Goal: Task Accomplishment & Management: Manage account settings

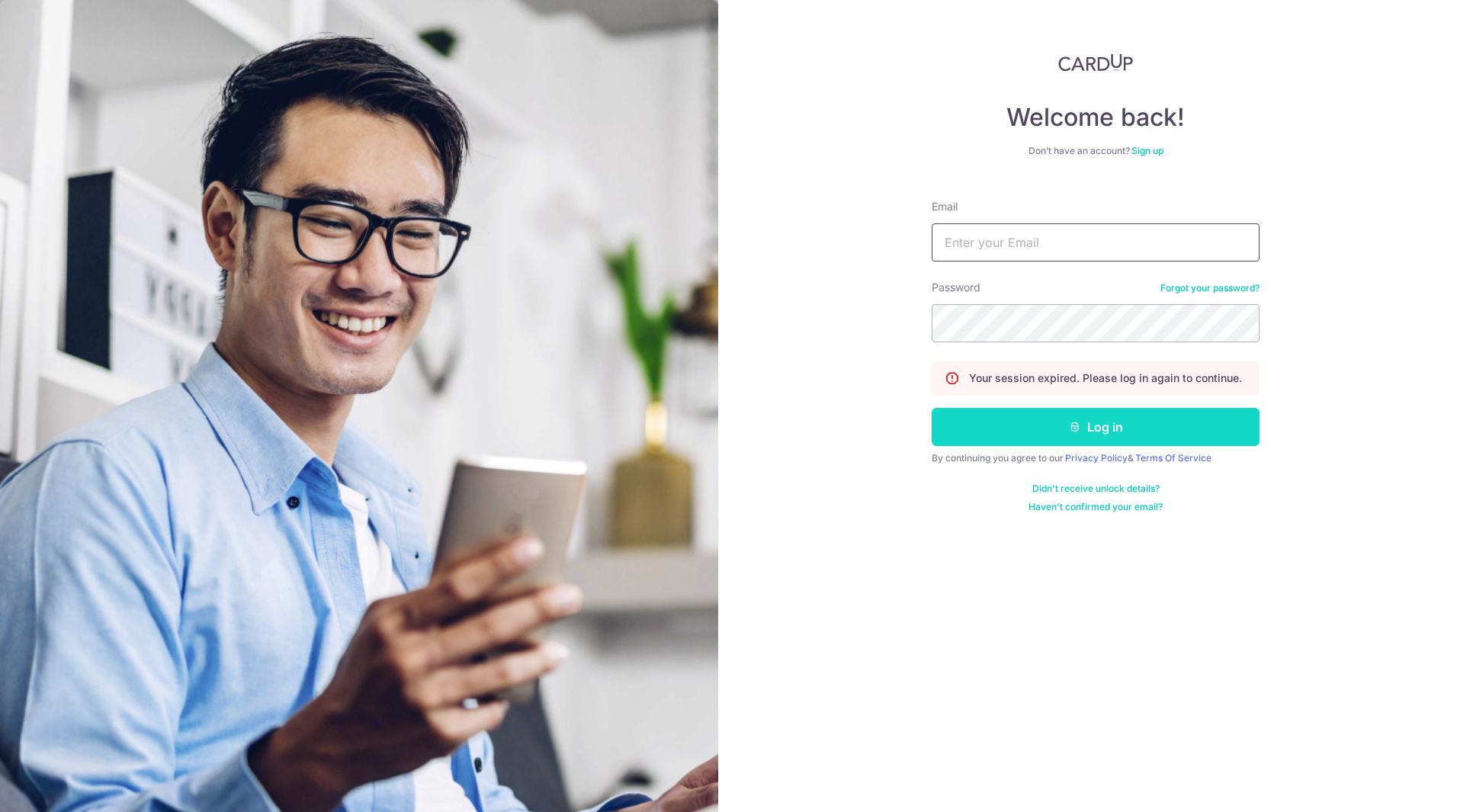
type input "[DOMAIN_NAME][EMAIL_ADDRESS][DOMAIN_NAME]"
click at [1064, 422] on button "Log in" at bounding box center [1095, 427] width 328 height 38
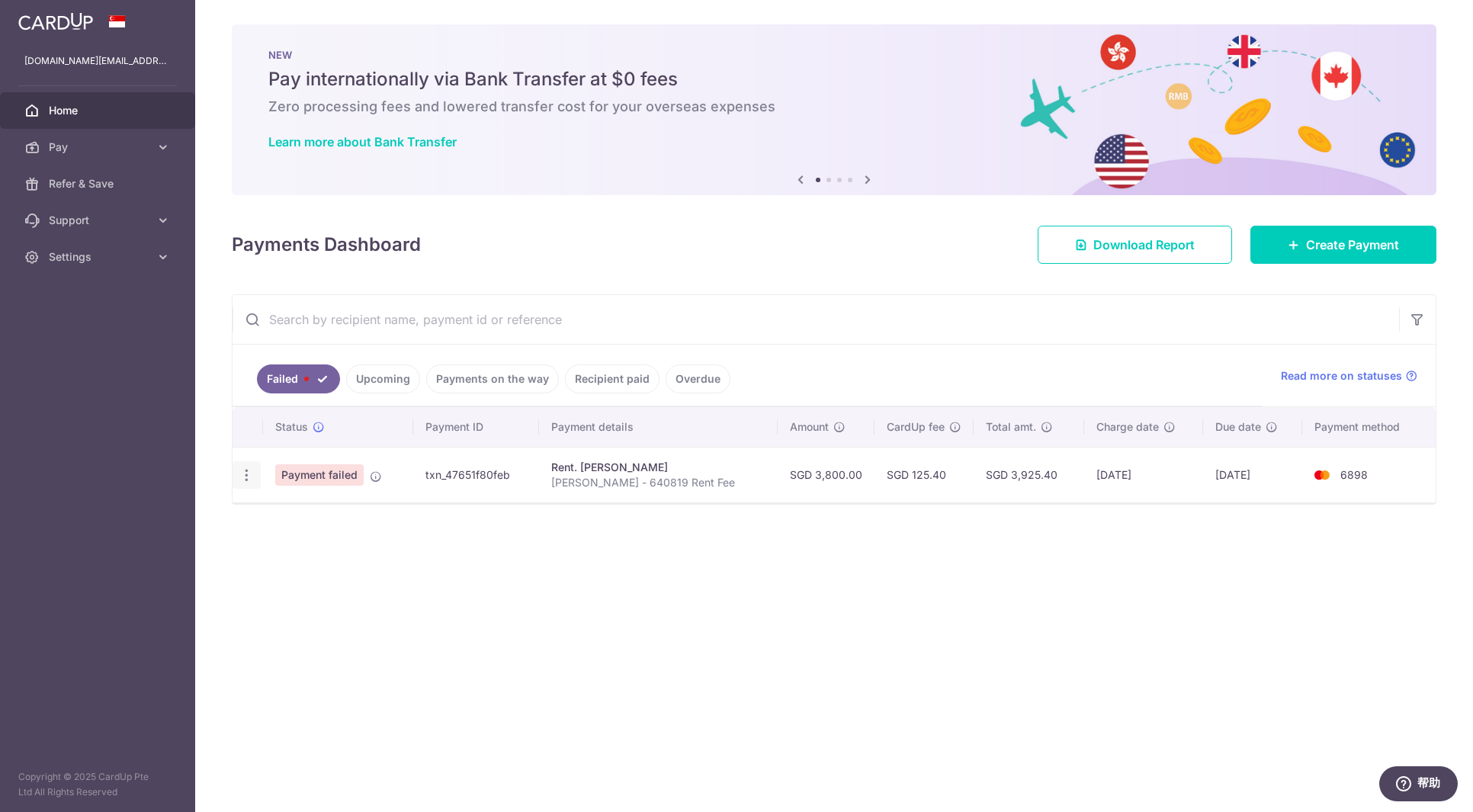
click at [250, 476] on icon "button" at bounding box center [247, 475] width 16 height 16
click at [277, 513] on span "Update payment" at bounding box center [328, 516] width 104 height 18
radio input "true"
type input "3,800.00"
type input "Qi Wei - 640819 Rent Fee"
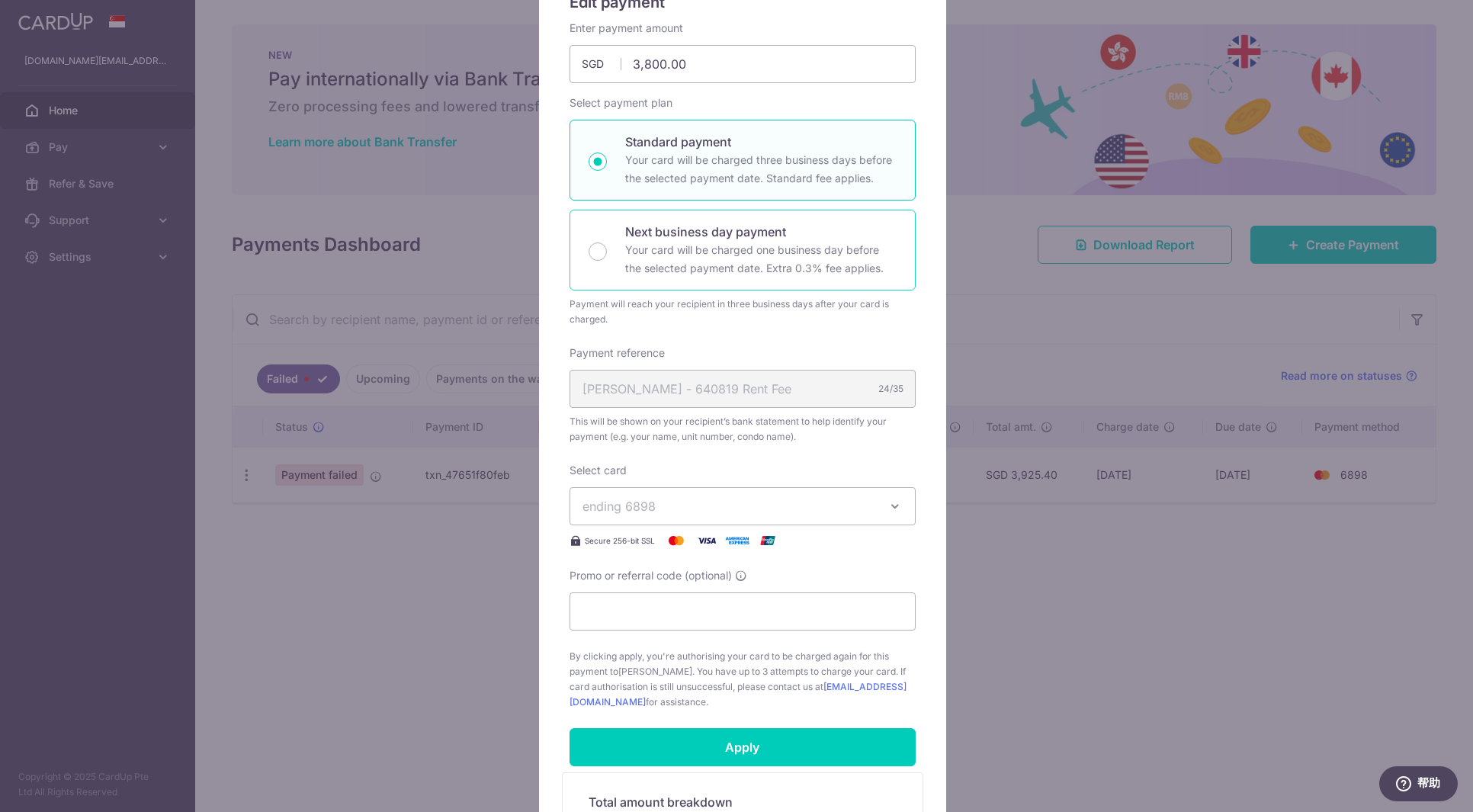
scroll to position [152, 0]
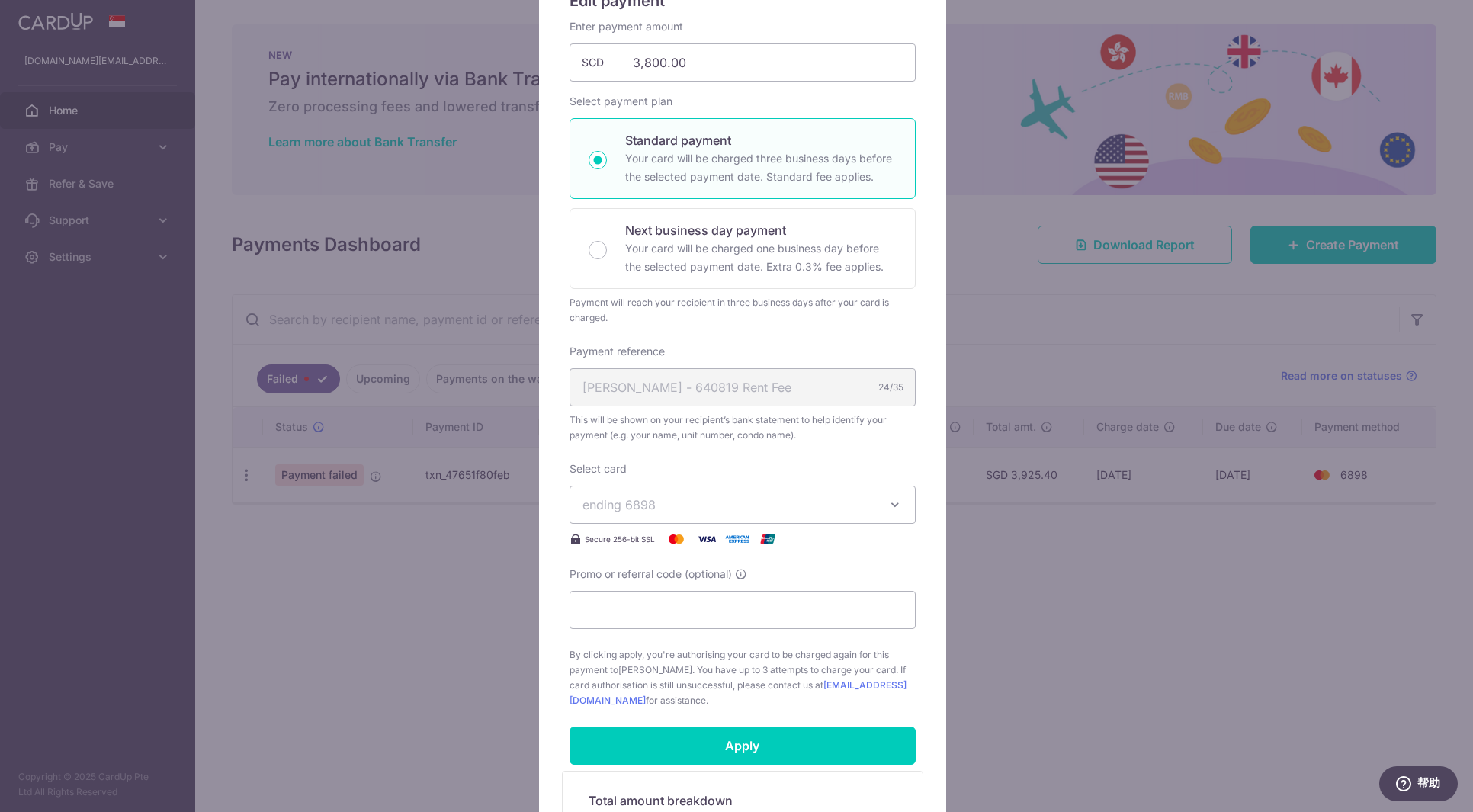
click at [840, 493] on button "ending 6898" at bounding box center [742, 505] width 346 height 38
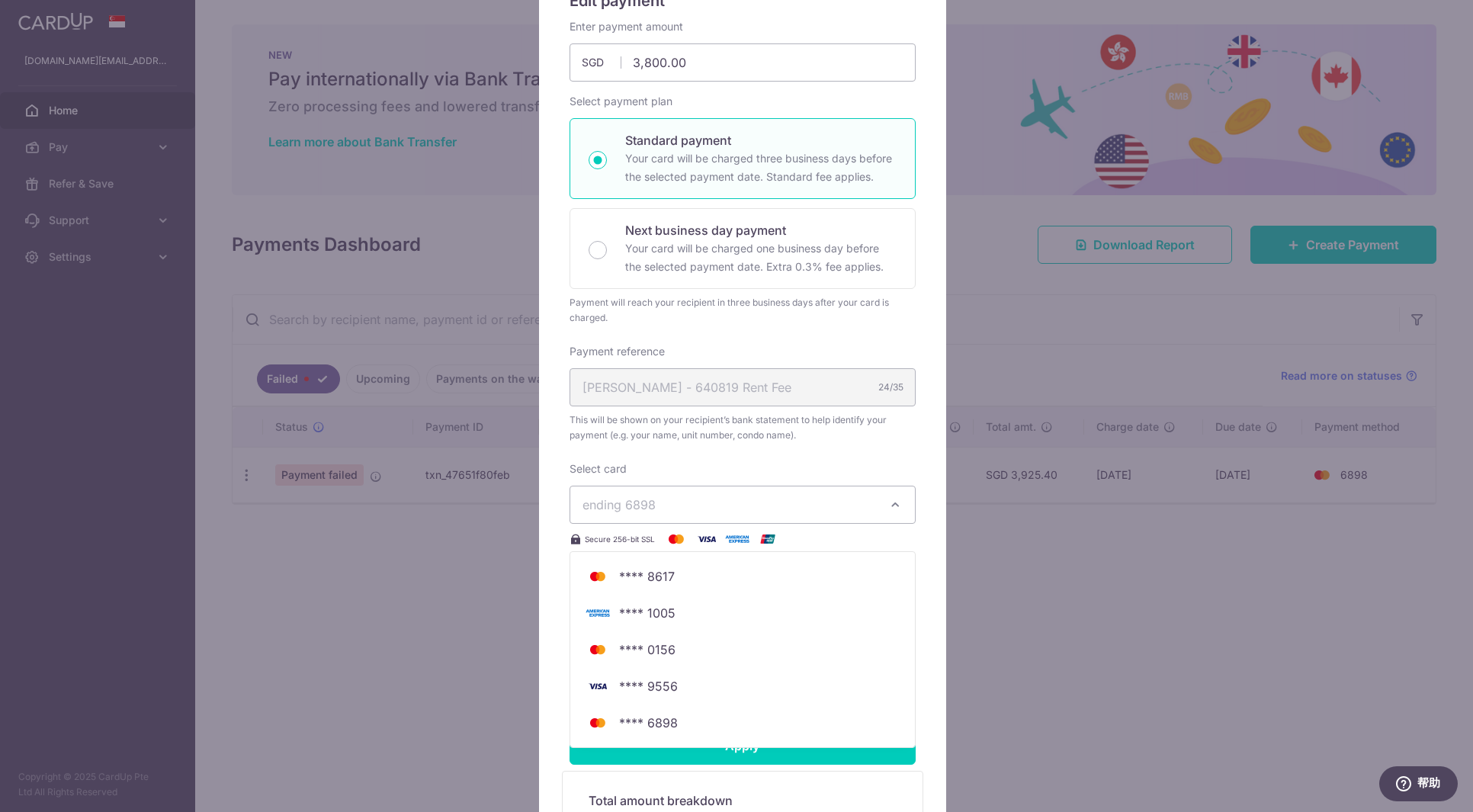
click at [893, 490] on button "ending 6898" at bounding box center [742, 505] width 346 height 38
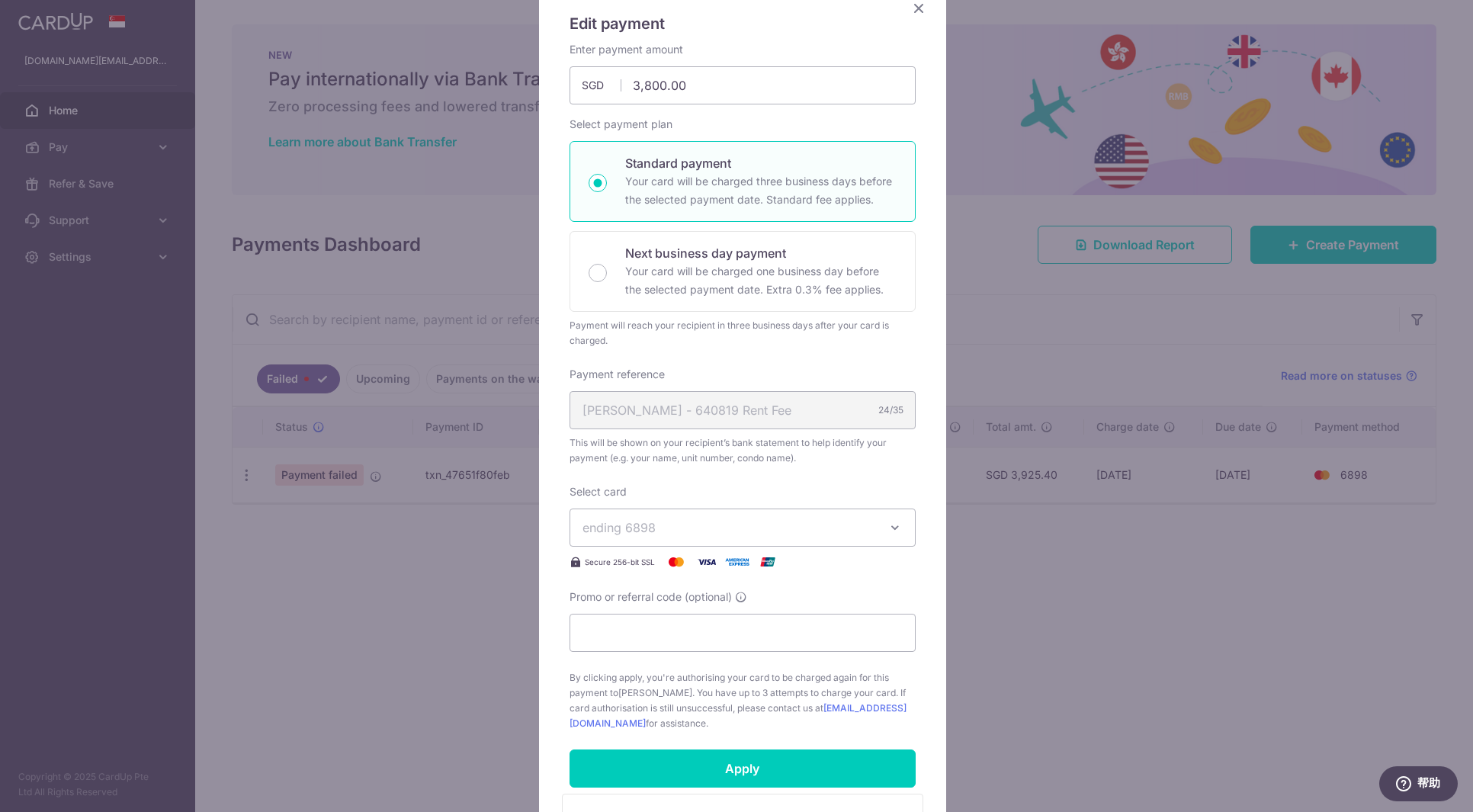
scroll to position [114, 0]
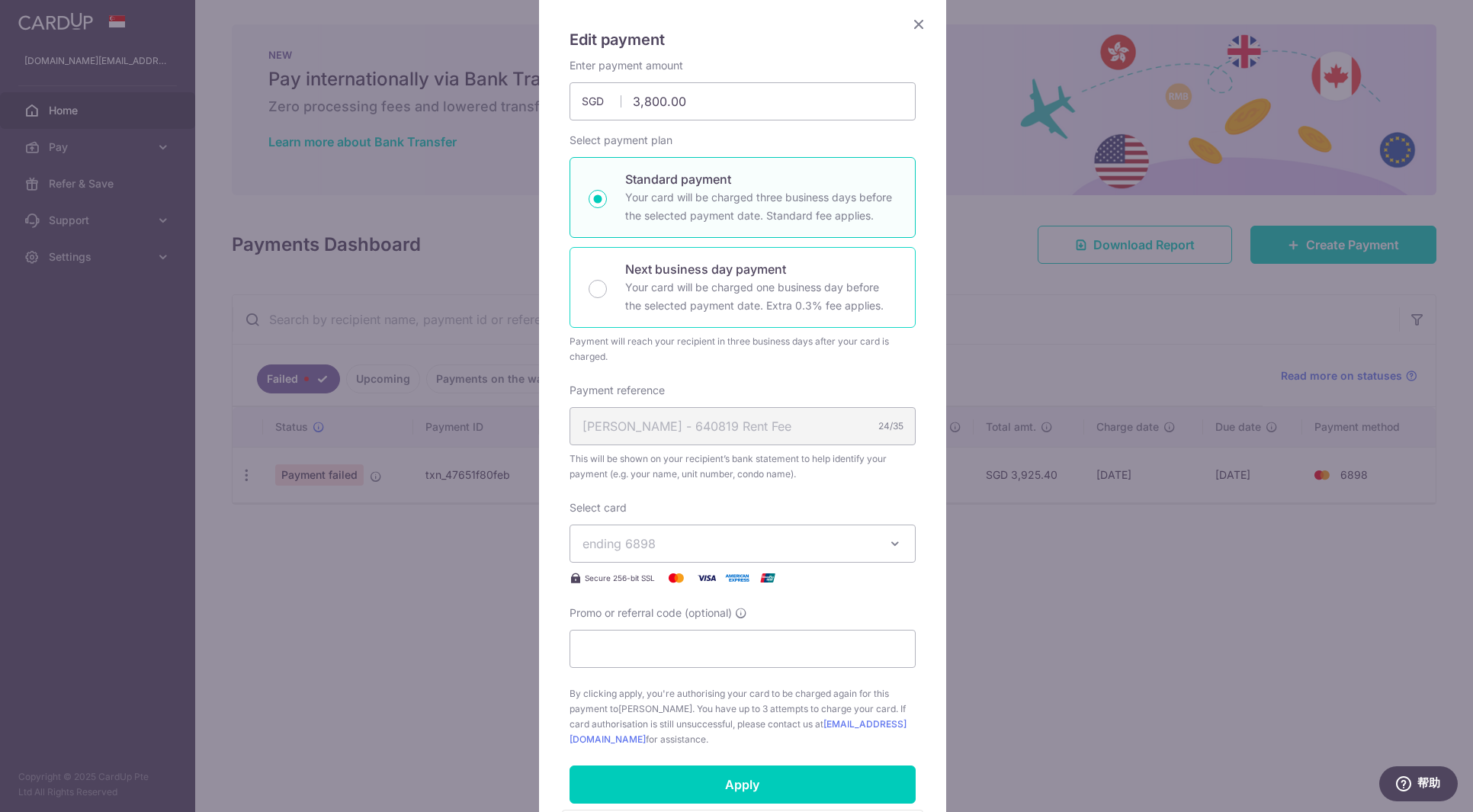
click at [755, 285] on p "Your card will be charged one business day before the selected payment date. Ex…" at bounding box center [760, 297] width 271 height 36
click at [607, 285] on input "Next business day payment Your card will be charged one business day before the…" at bounding box center [598, 289] width 18 height 18
radio input "false"
radio input "true"
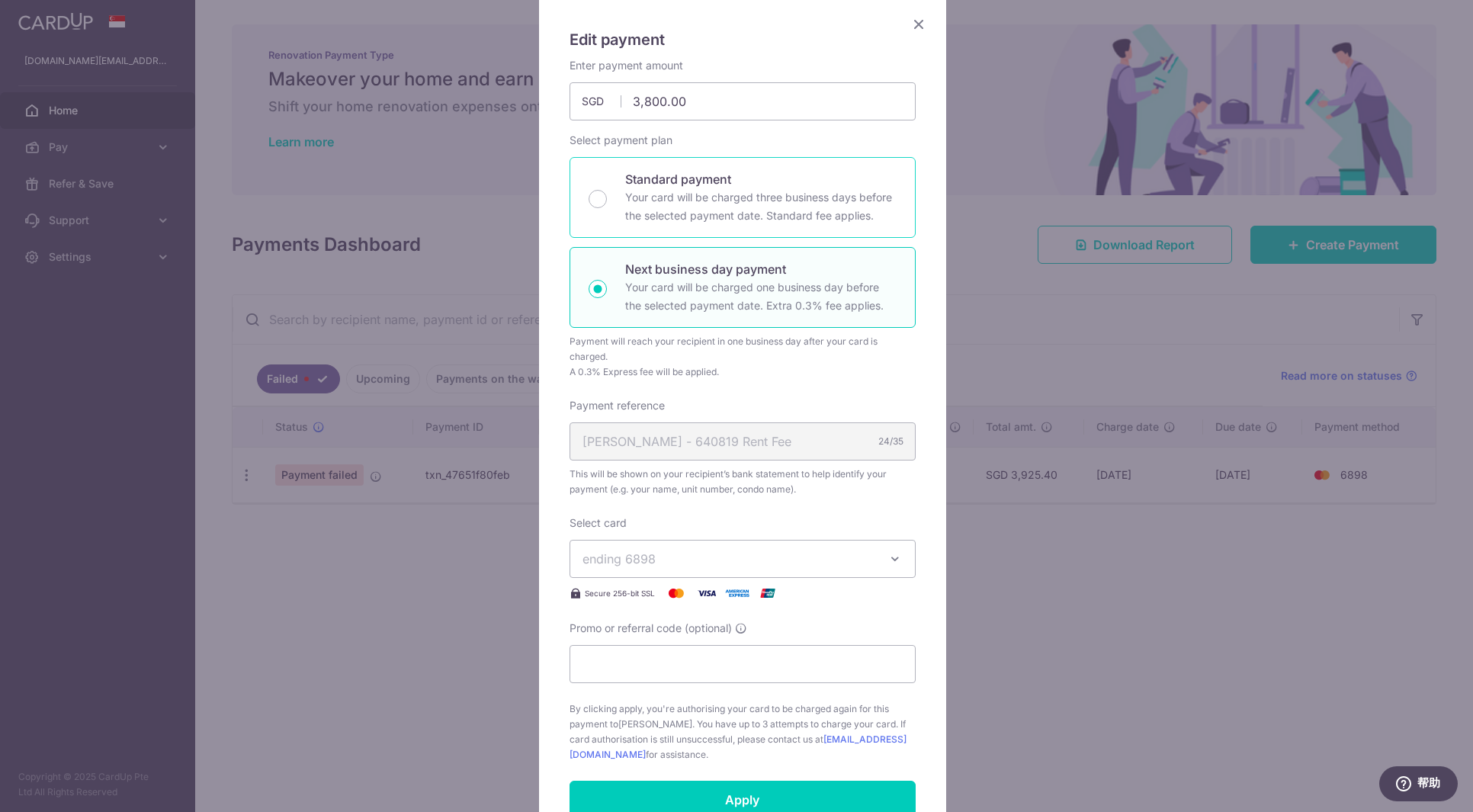
click at [753, 194] on p "Your card will be charged three business days before the selected payment date.…" at bounding box center [760, 206] width 271 height 36
click at [607, 194] on input "Standard payment Your card will be charged three business days before the selec…" at bounding box center [598, 199] width 18 height 18
radio input "true"
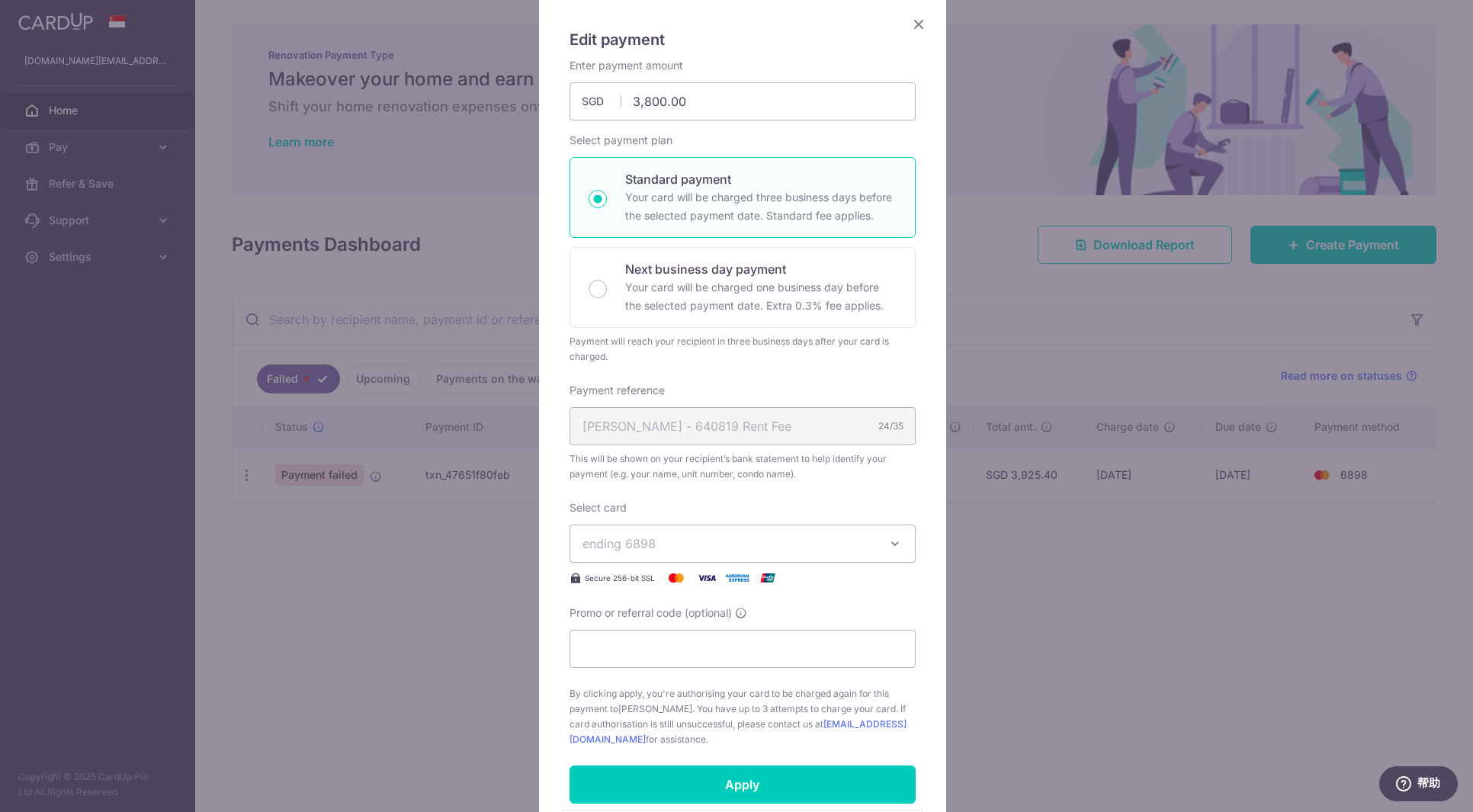
click at [899, 540] on button "ending 6898" at bounding box center [742, 544] width 346 height 38
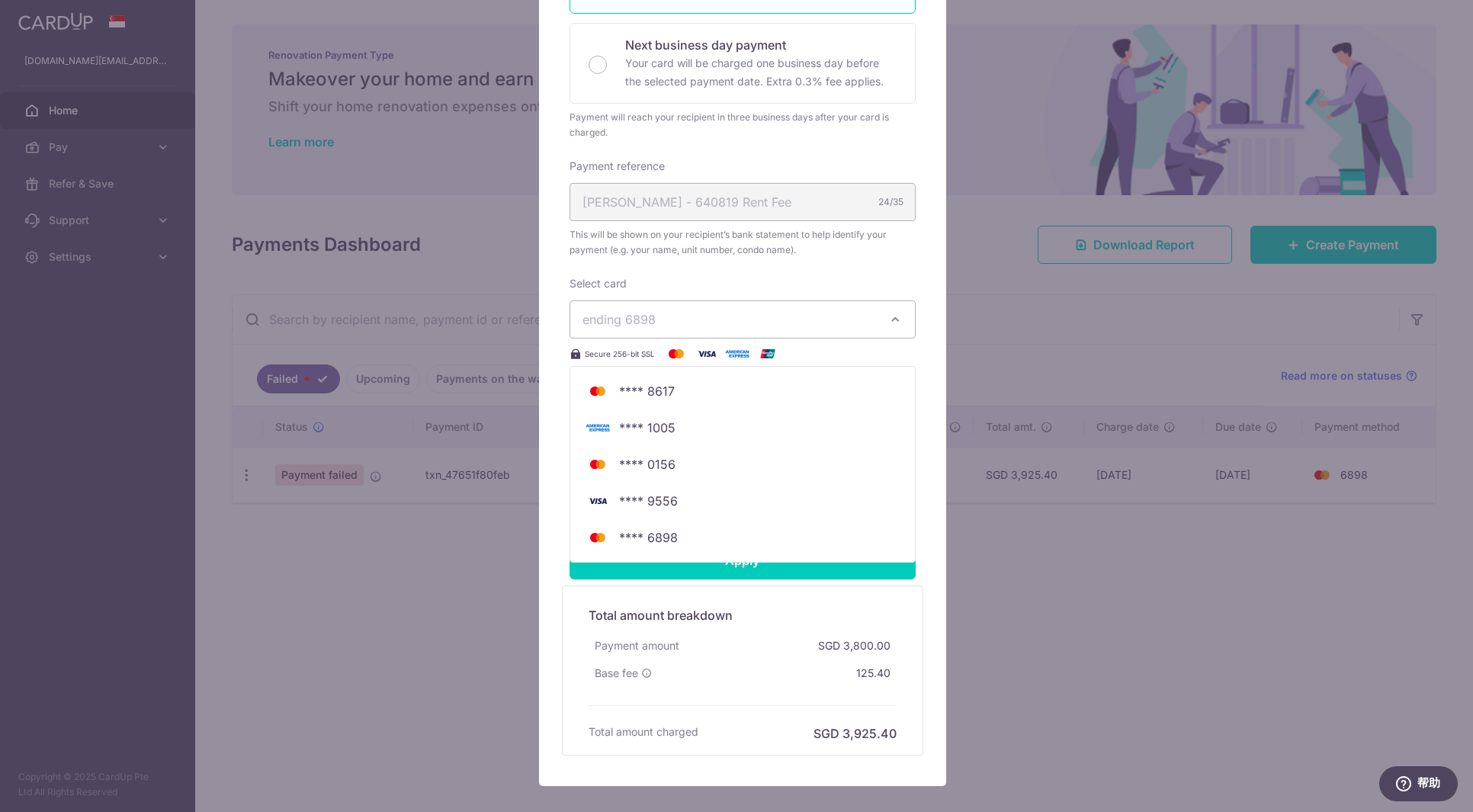
scroll to position [342, 0]
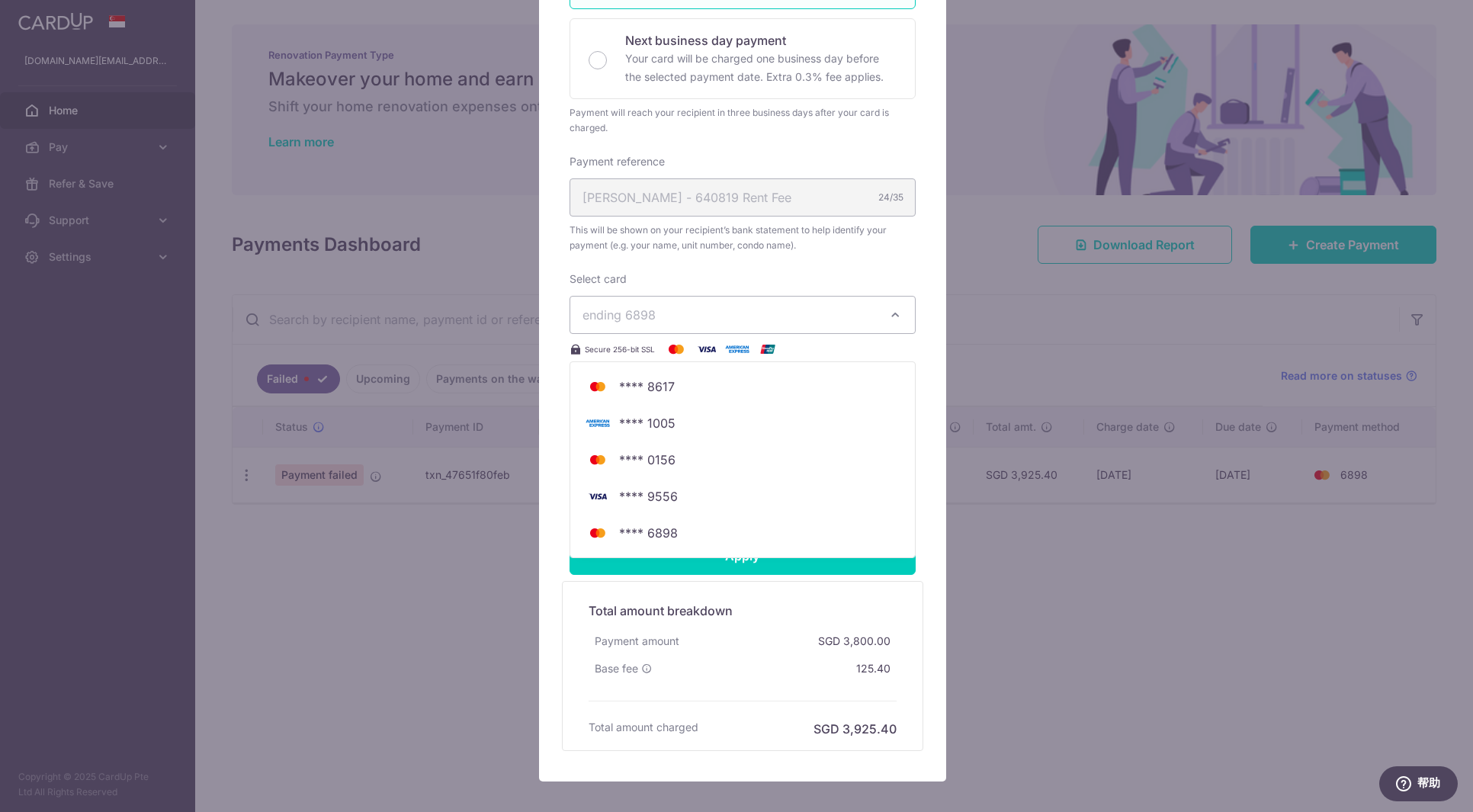
click at [925, 609] on div "Edit payment By clicking apply, you will make changes to all payments to CHAN M…" at bounding box center [743, 275] width 407 height 1013
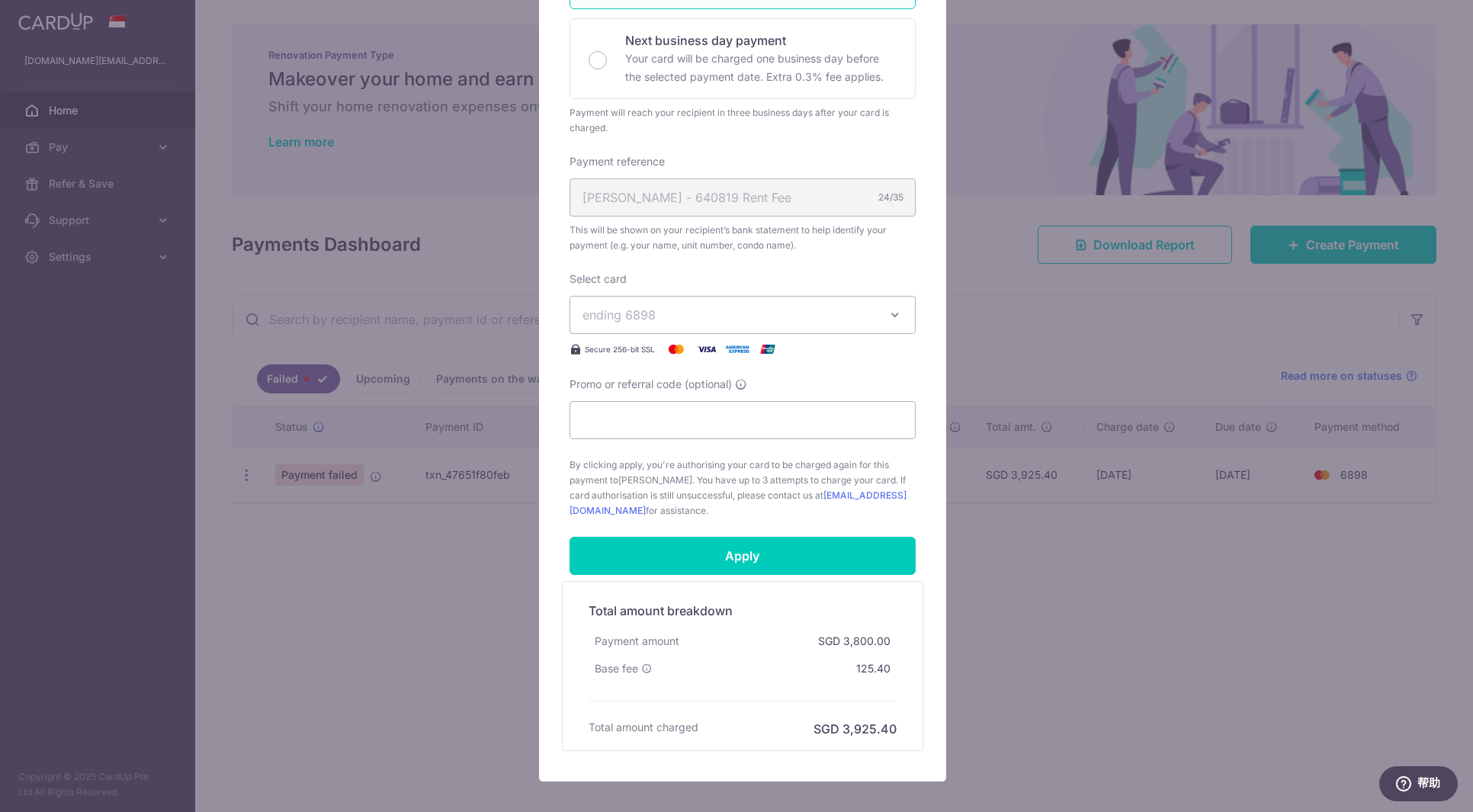
click at [1032, 608] on div "Edit payment By clicking apply, you will make changes to all payments to CHAN M…" at bounding box center [736, 406] width 1473 height 812
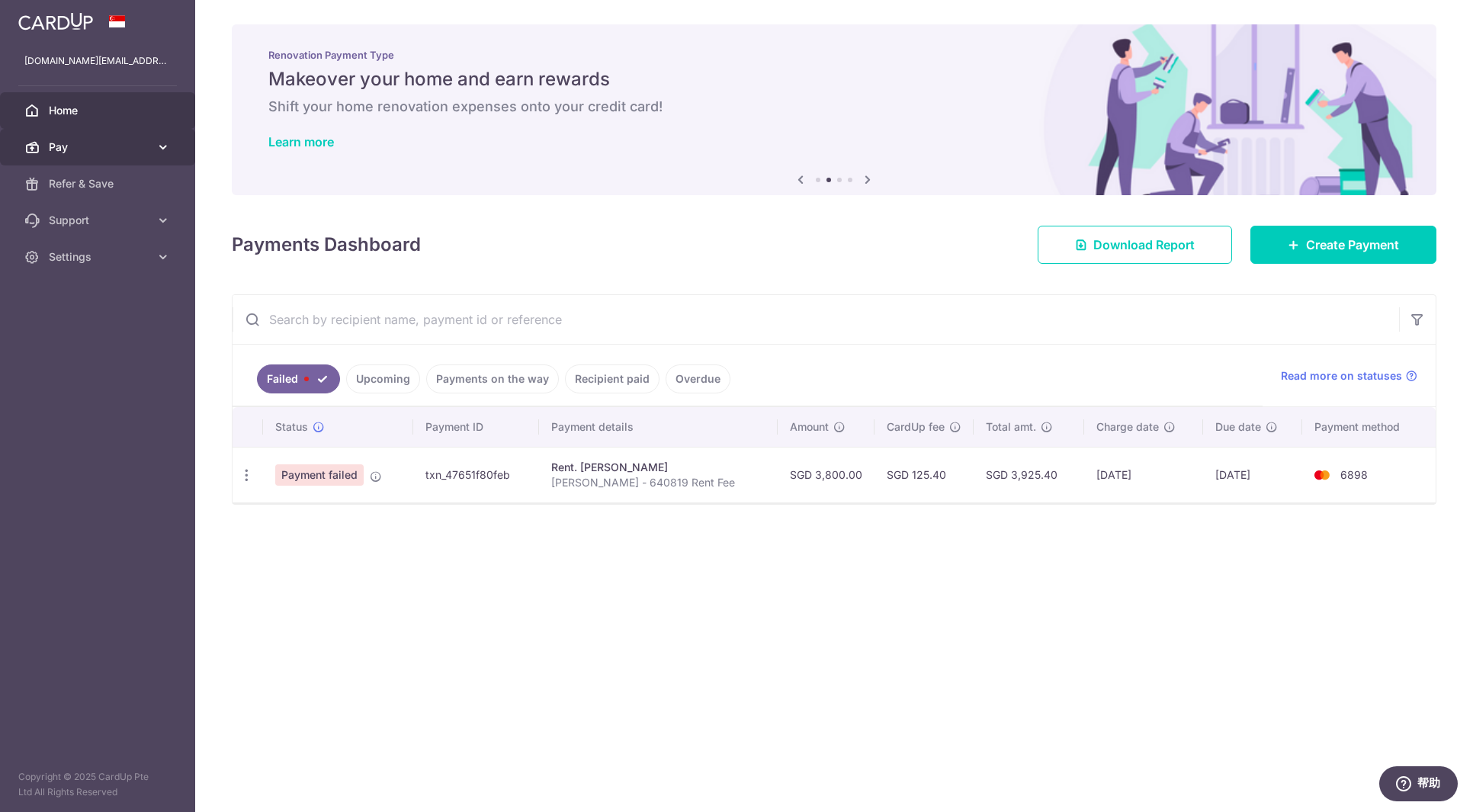
click at [99, 141] on span "Pay" at bounding box center [99, 147] width 100 height 16
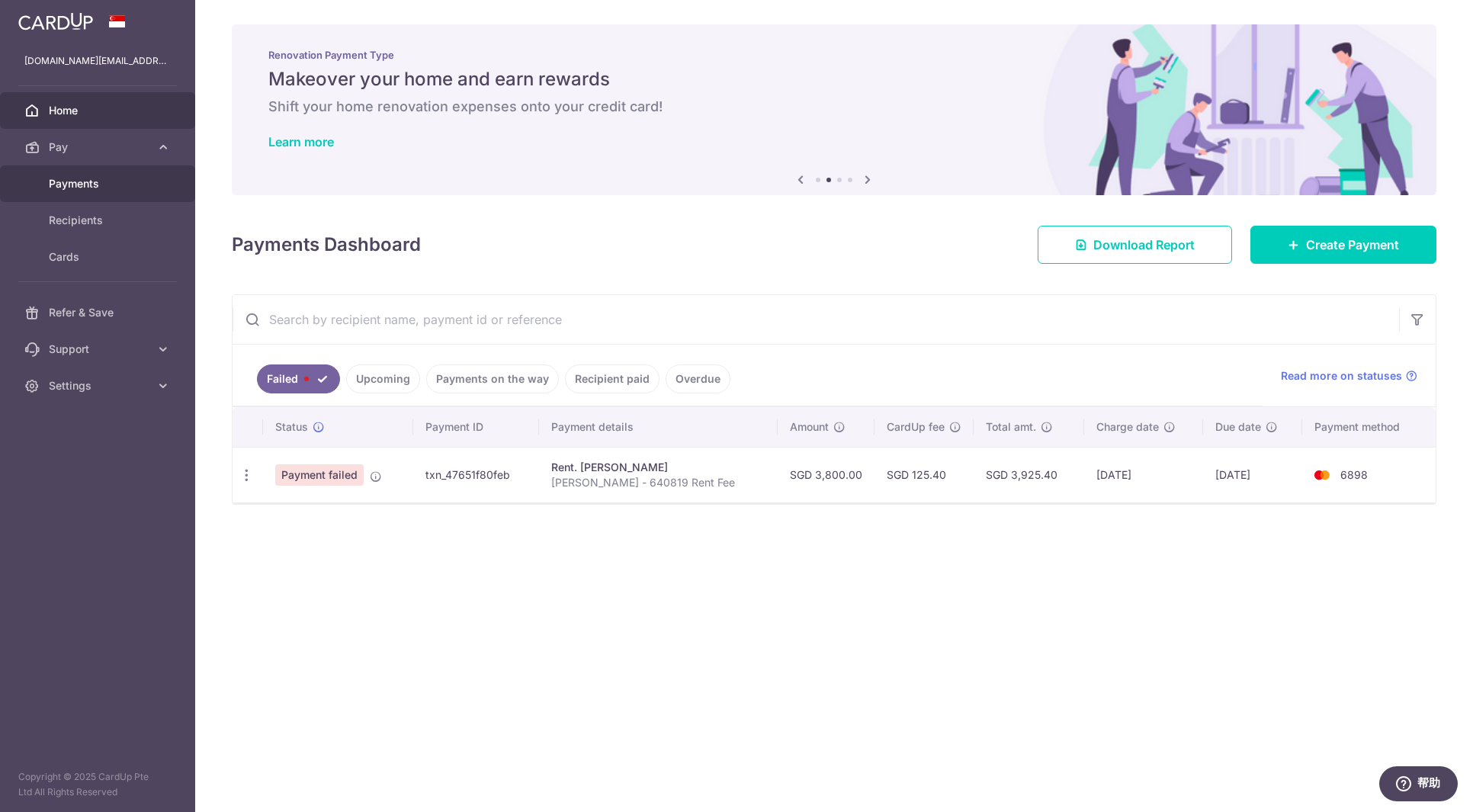
click at [105, 183] on span "Payments" at bounding box center [99, 183] width 100 height 16
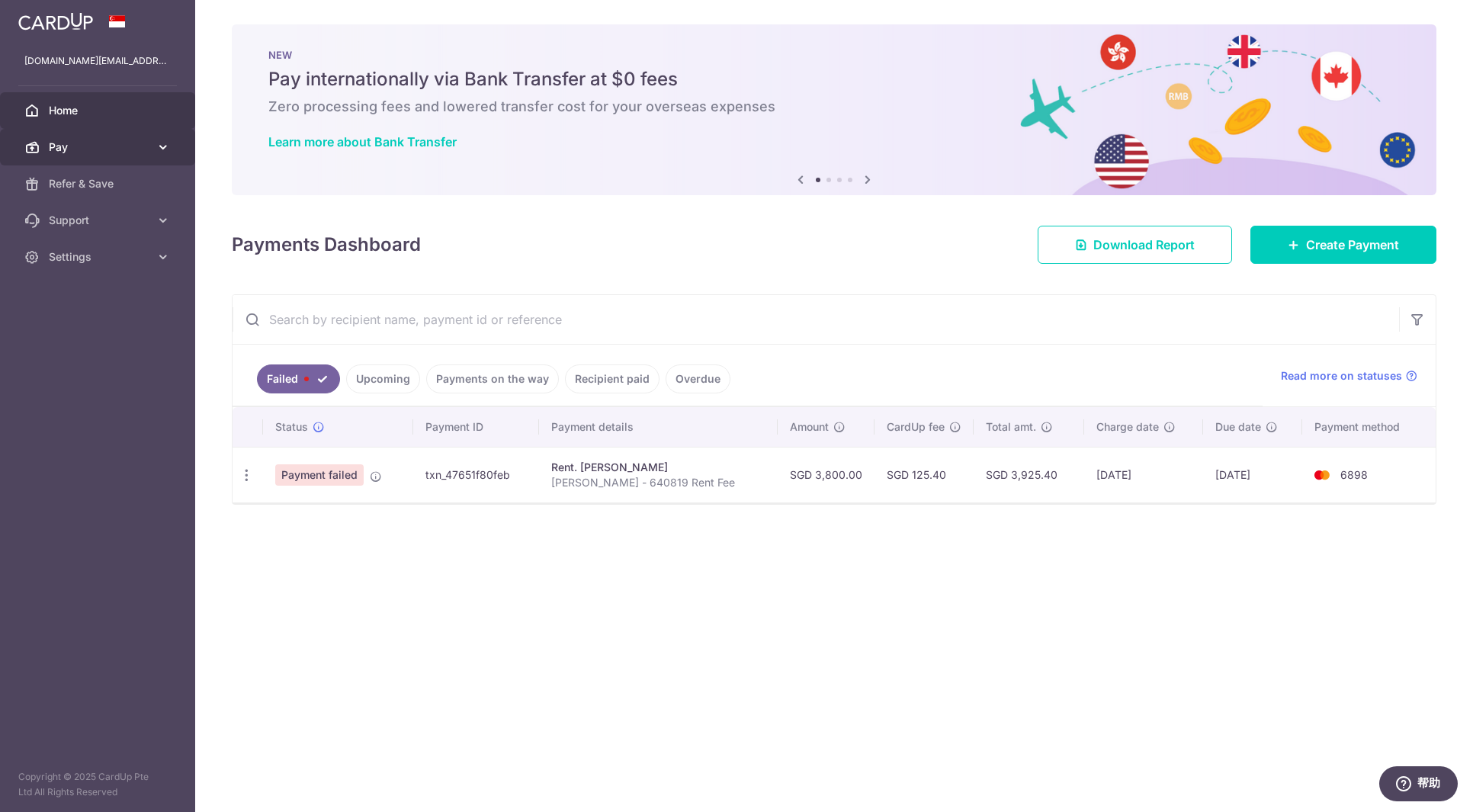
click at [100, 142] on span "Pay" at bounding box center [99, 147] width 100 height 16
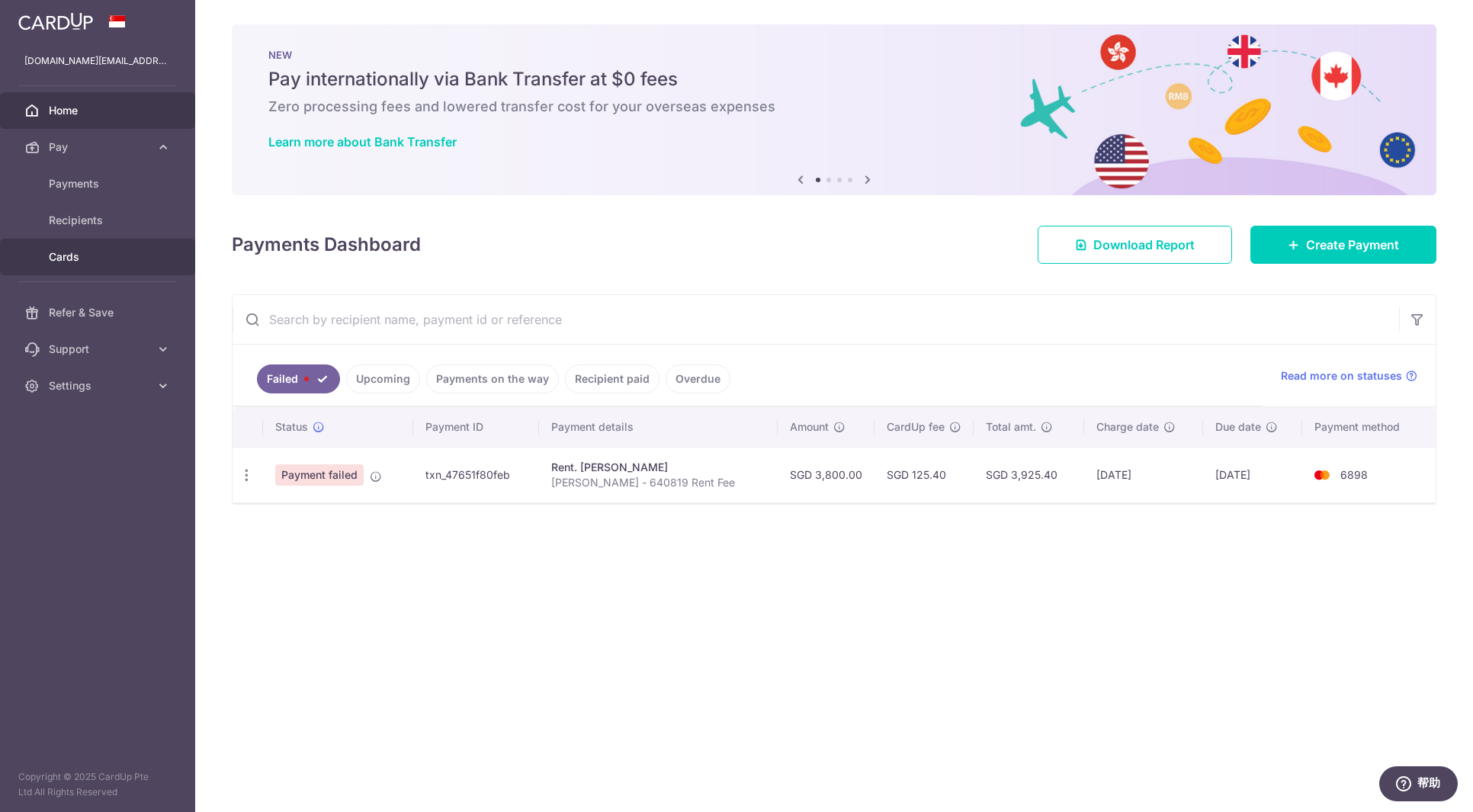
click at [118, 257] on span "Cards" at bounding box center [99, 256] width 100 height 16
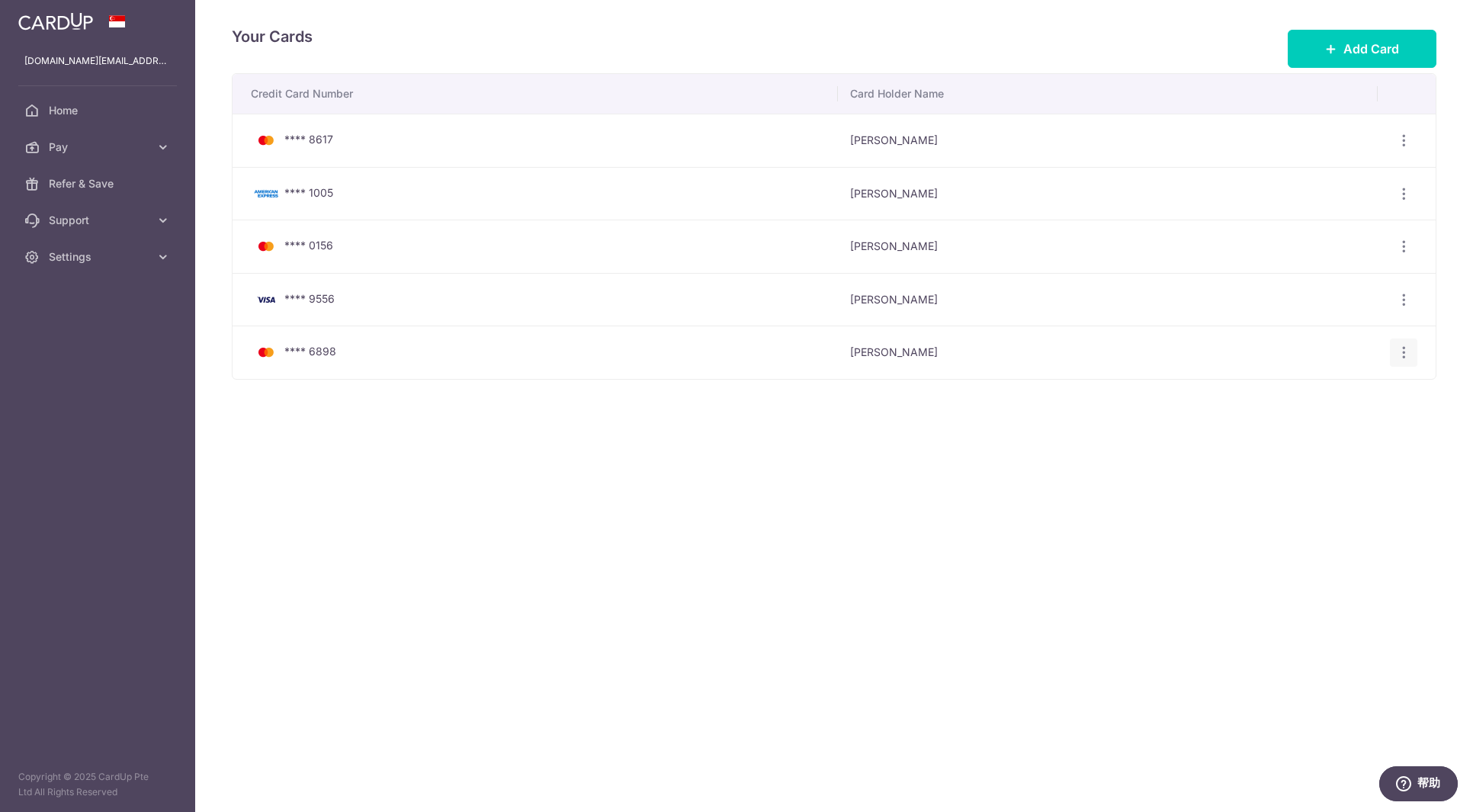
click at [1402, 350] on icon "button" at bounding box center [1405, 353] width 16 height 16
click at [1352, 392] on span "View/Edit" at bounding box center [1353, 395] width 104 height 18
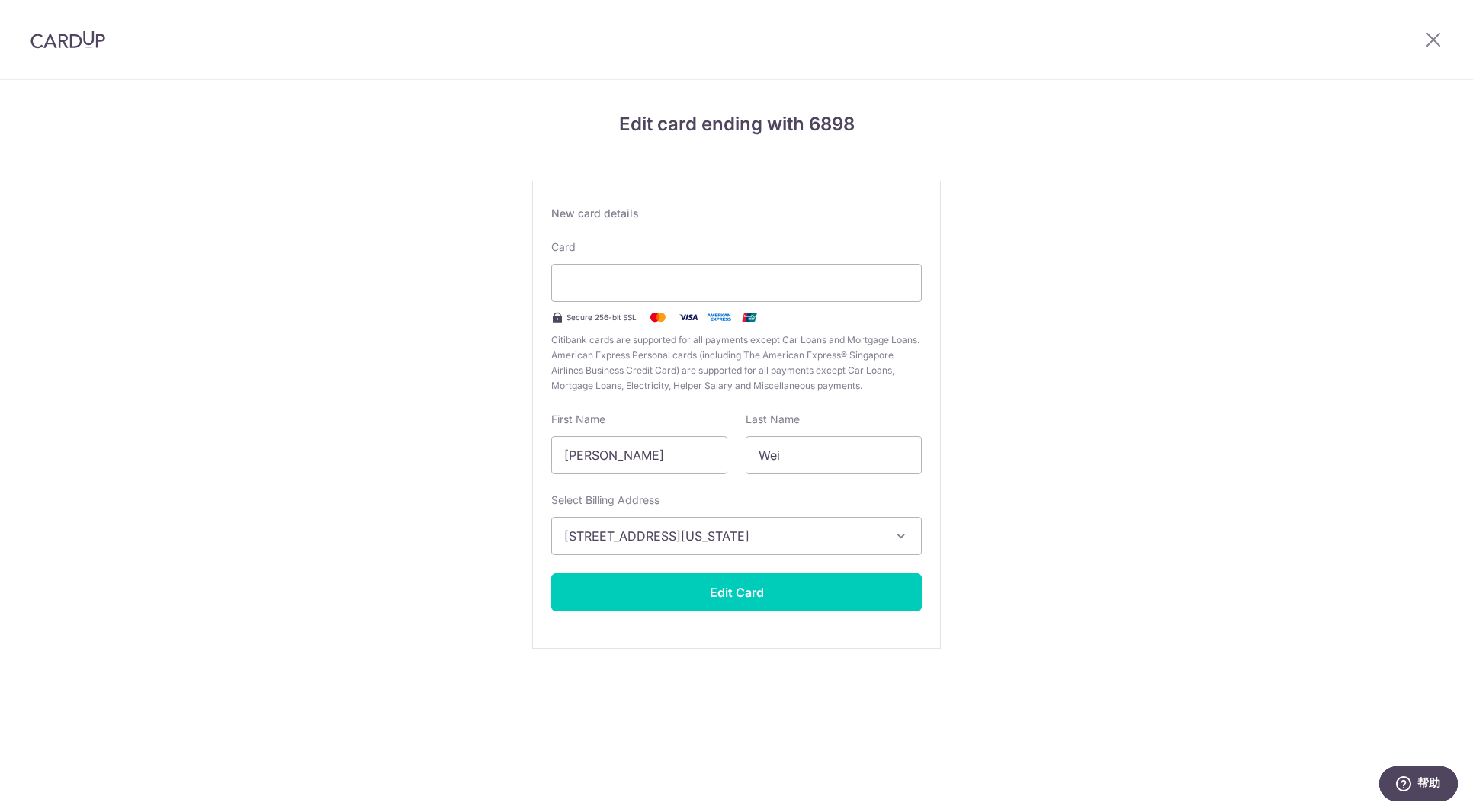
click at [910, 539] on button "19510 Van Buren Blvd, F3-1044, riverside, california, United States-92508" at bounding box center [736, 536] width 371 height 38
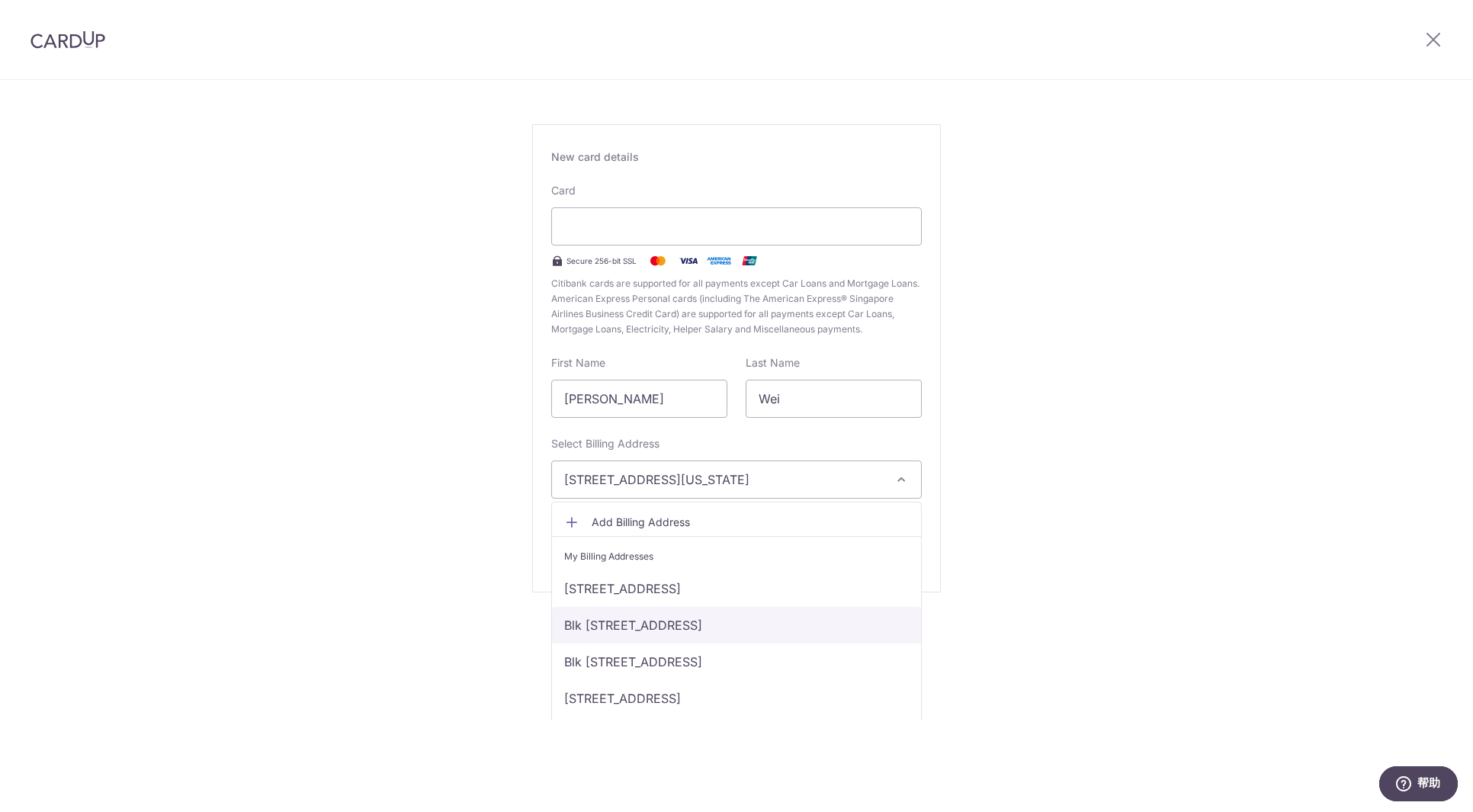
scroll to position [77, 0]
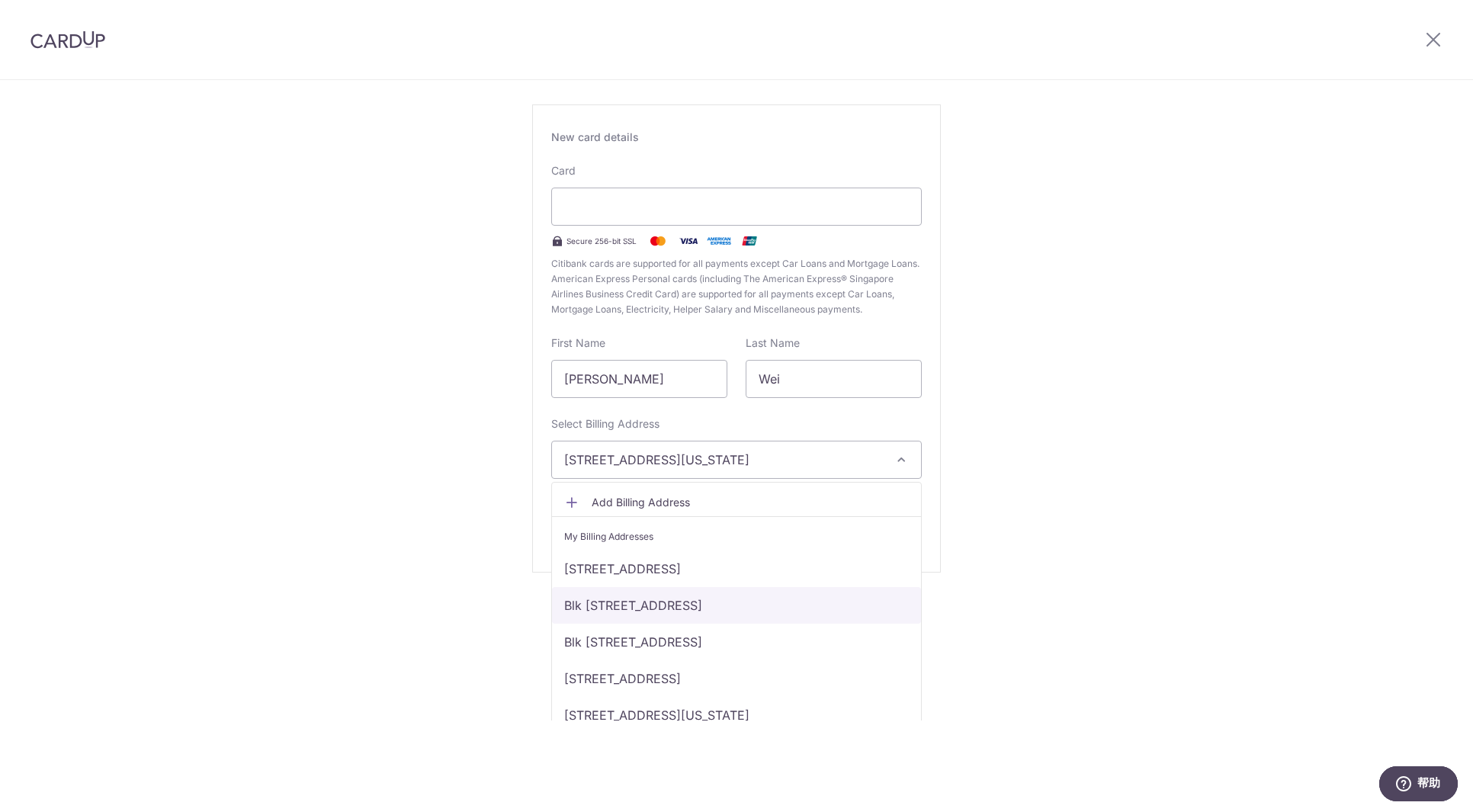
click at [808, 605] on link "Blk 819 JURONG WEST STREET 81, # 11-242, Singapore, Singapore-640817" at bounding box center [736, 605] width 369 height 36
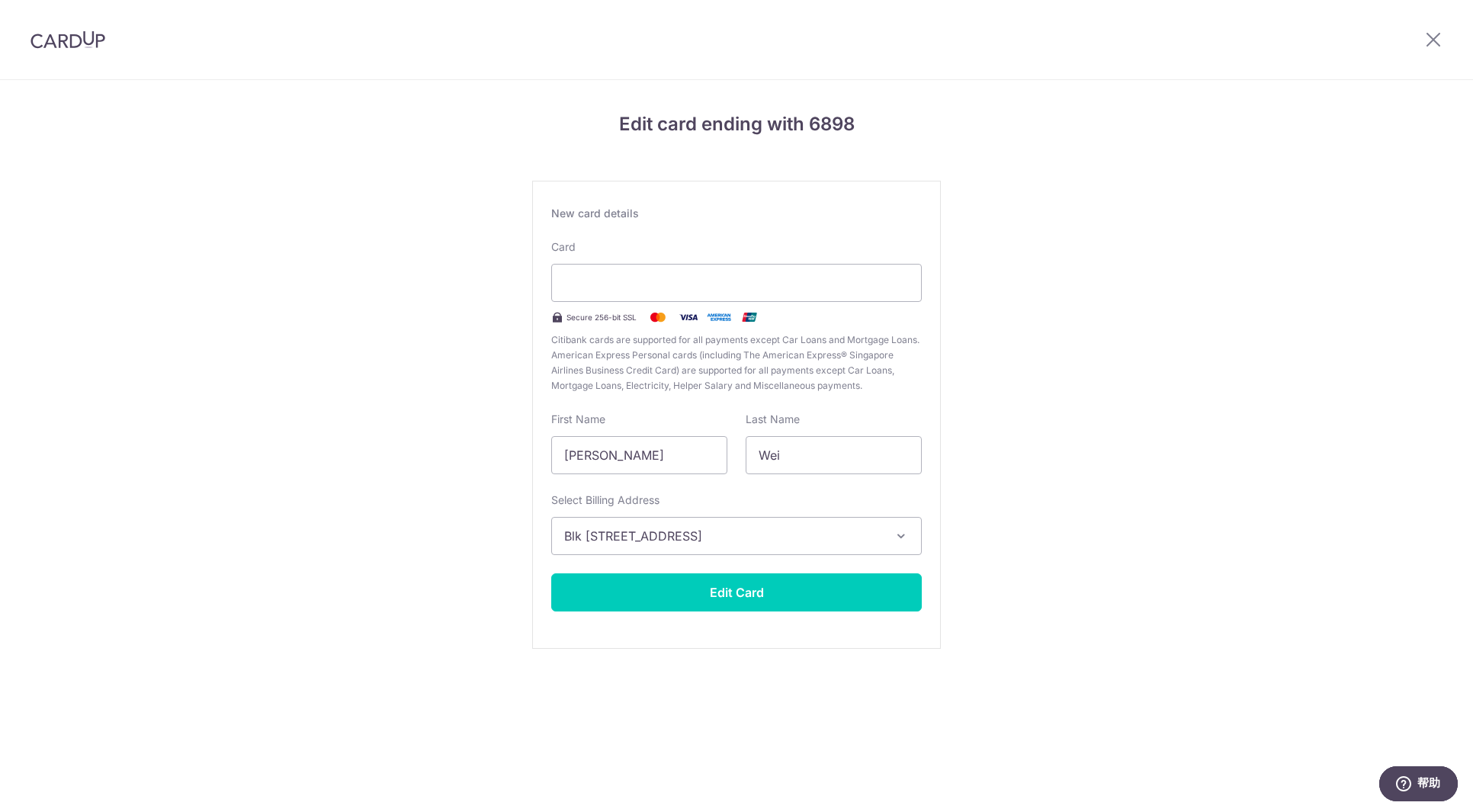
click at [1023, 342] on div "Edit card ending with 6898 New card details Card Secure 256-bit SSL Citibank ca…" at bounding box center [736, 401] width 1473 height 640
click at [1269, 318] on div "Edit card ending with 6898 New card details Card Secure 256-bit SSL Citibank ca…" at bounding box center [736, 401] width 1473 height 640
click at [445, 432] on div "Edit card ending with 6898 New card details Card Secure 256-bit SSL Citibank ca…" at bounding box center [736, 401] width 1473 height 640
click at [904, 531] on icon "button" at bounding box center [901, 536] width 16 height 16
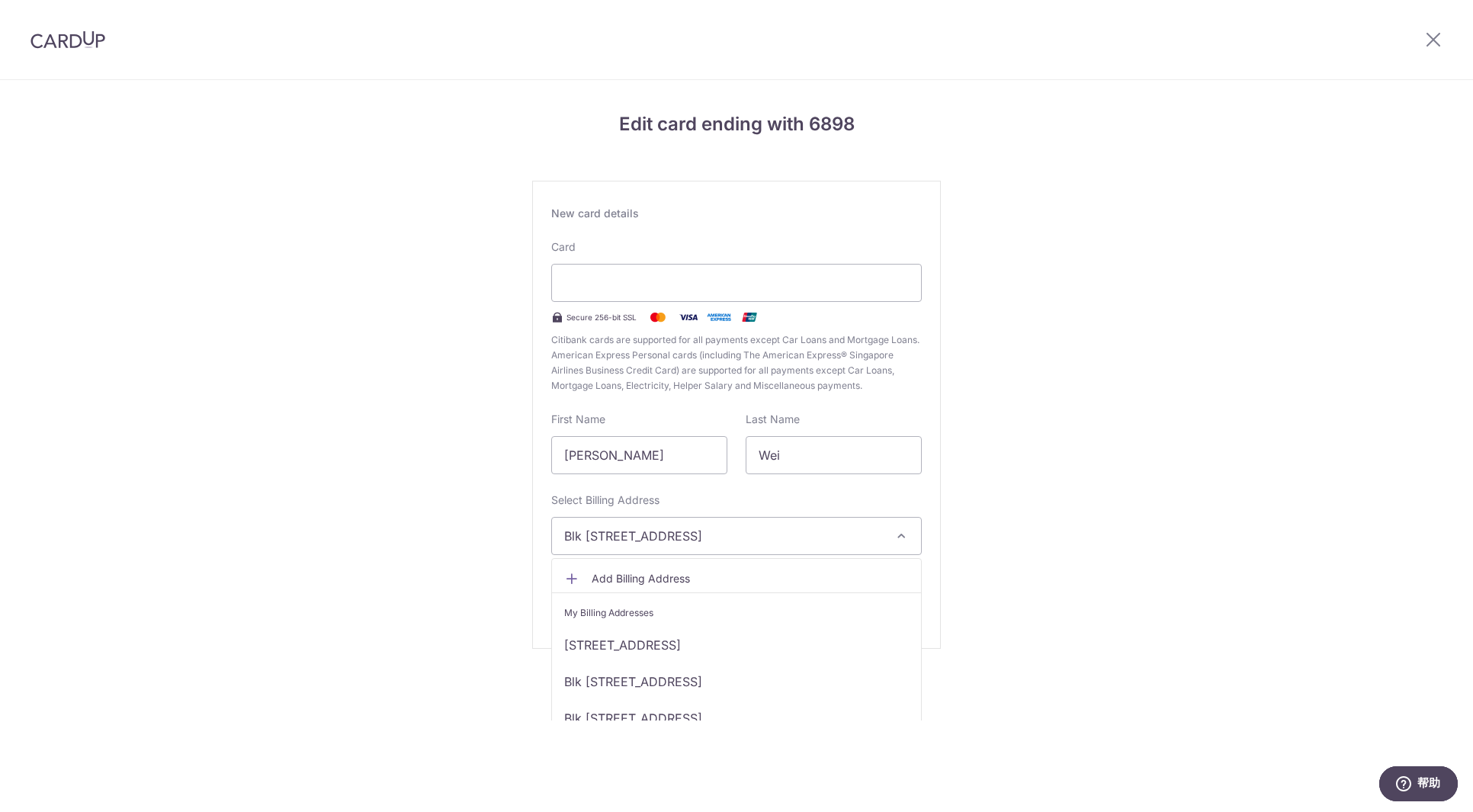
click at [904, 531] on icon "button" at bounding box center [901, 536] width 16 height 16
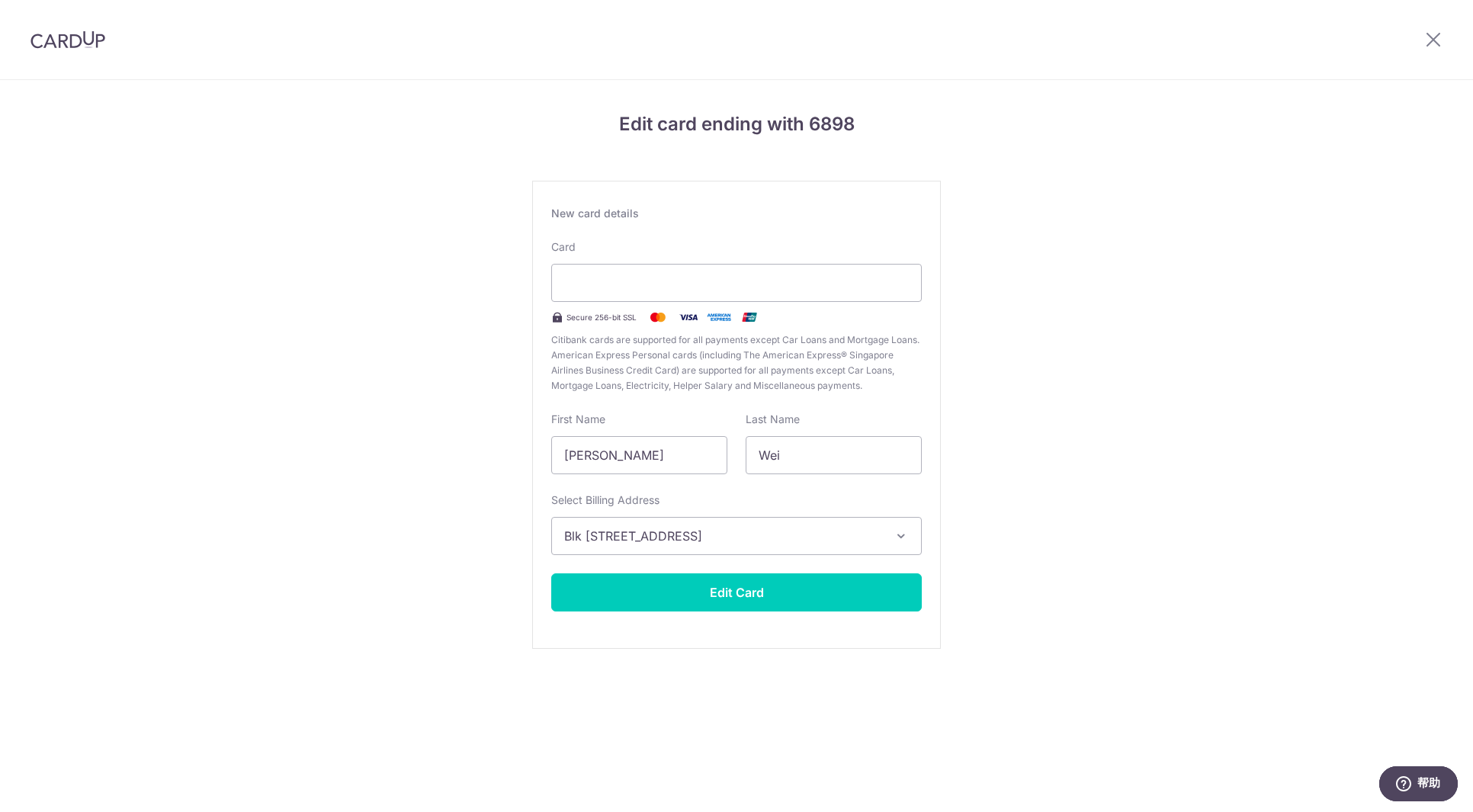
click at [1050, 532] on div "Edit card ending with 6898 New card details Card Secure 256-bit SSL Citibank ca…" at bounding box center [736, 401] width 1473 height 640
click at [157, 344] on div "Edit card ending with 6898 New card details Card Secure 256-bit SSL Citibank ca…" at bounding box center [736, 401] width 1473 height 640
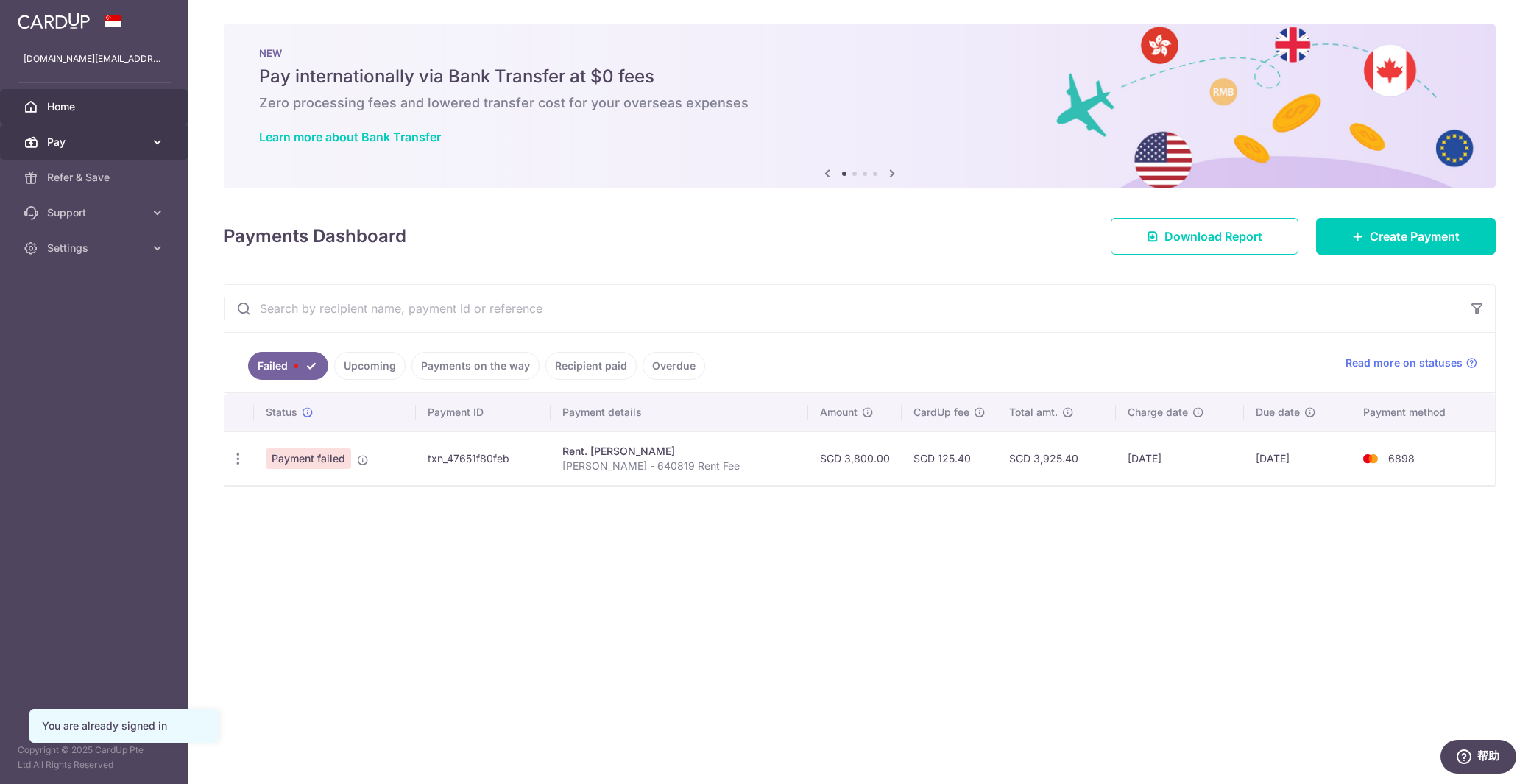
click at [92, 137] on span "Pay" at bounding box center [95, 142] width 97 height 15
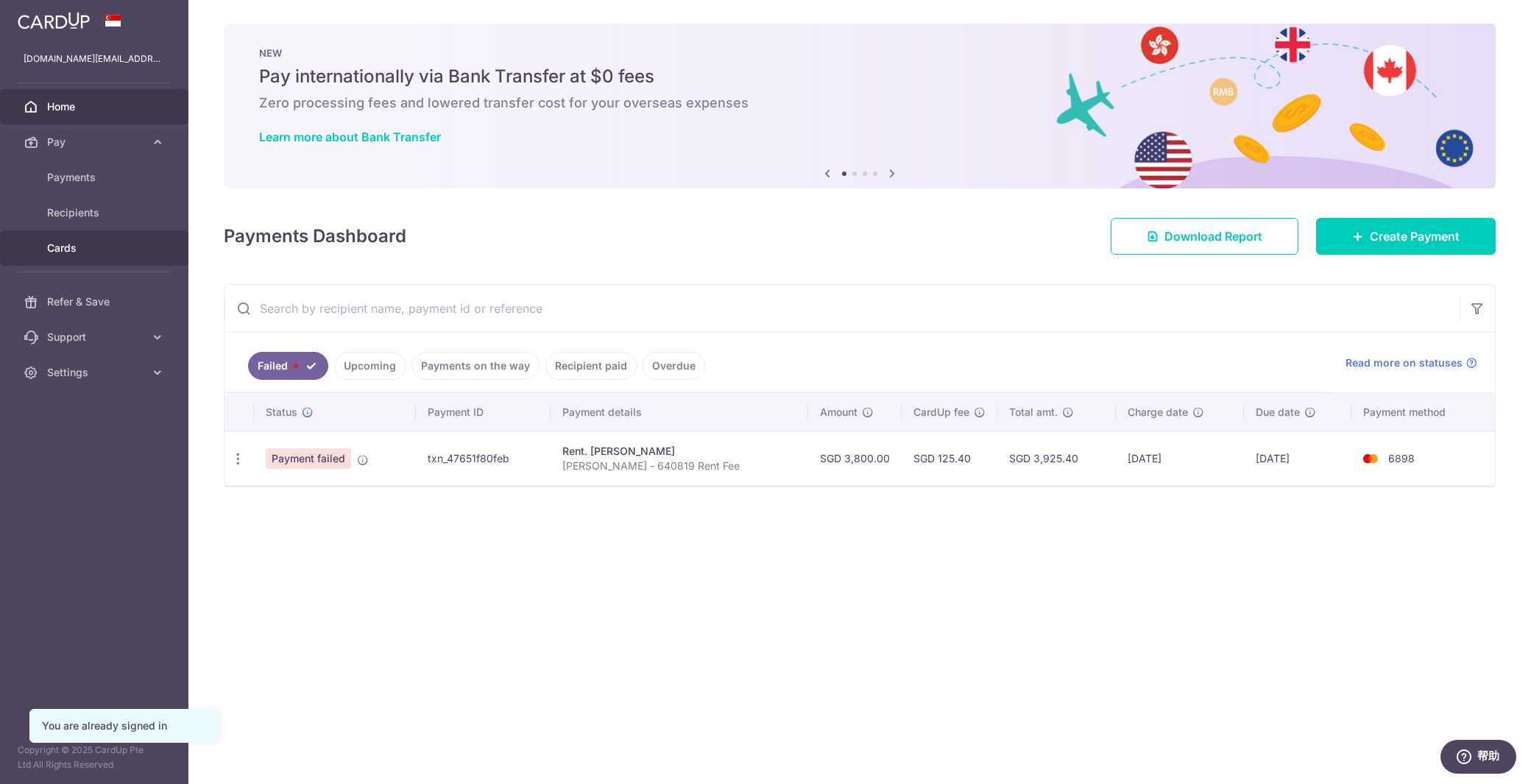
click at [93, 240] on span "Cards" at bounding box center [95, 248] width 97 height 15
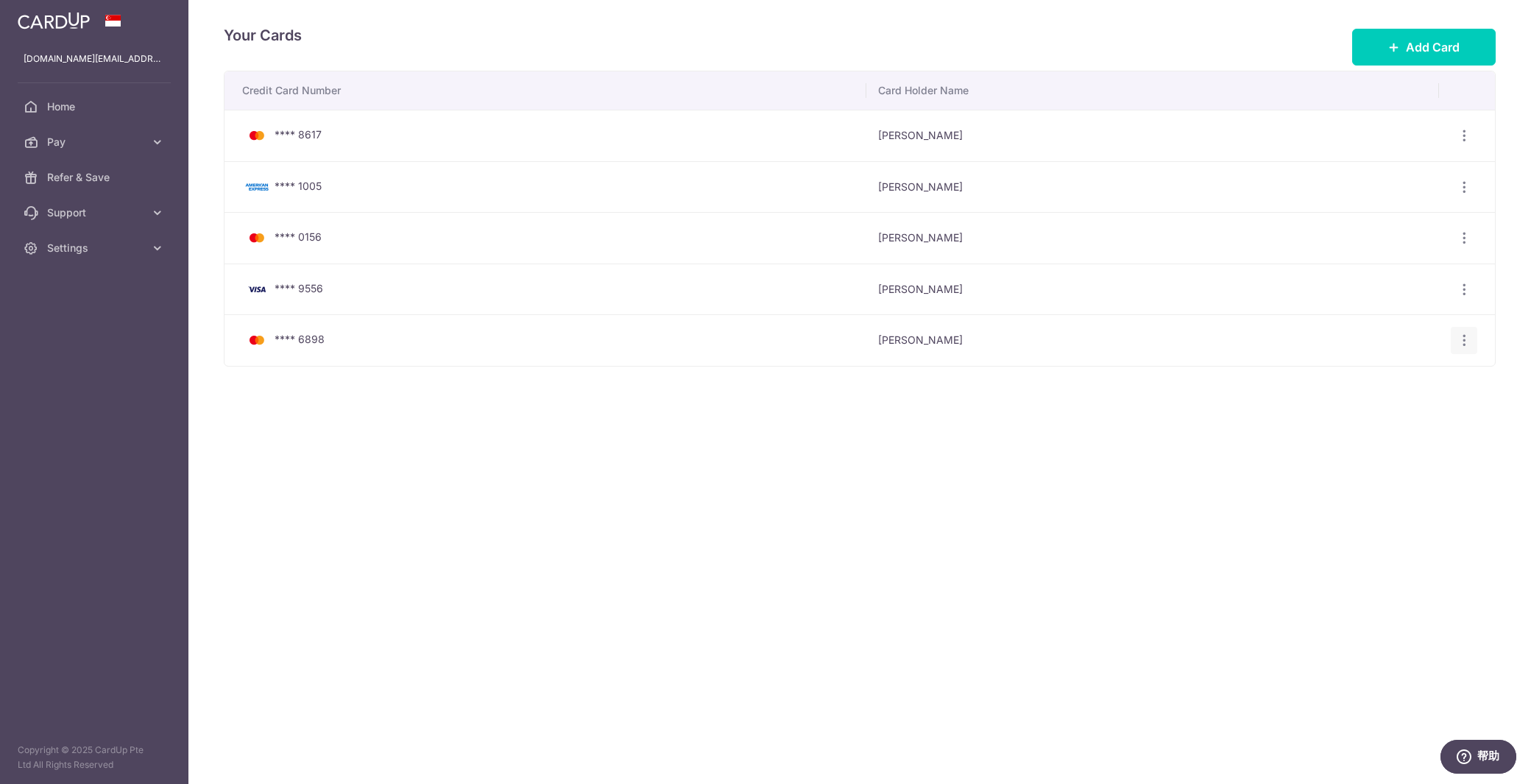
click at [1461, 344] on icon "button" at bounding box center [1465, 341] width 16 height 16
click at [1414, 374] on span "View/Edit" at bounding box center [1415, 381] width 100 height 18
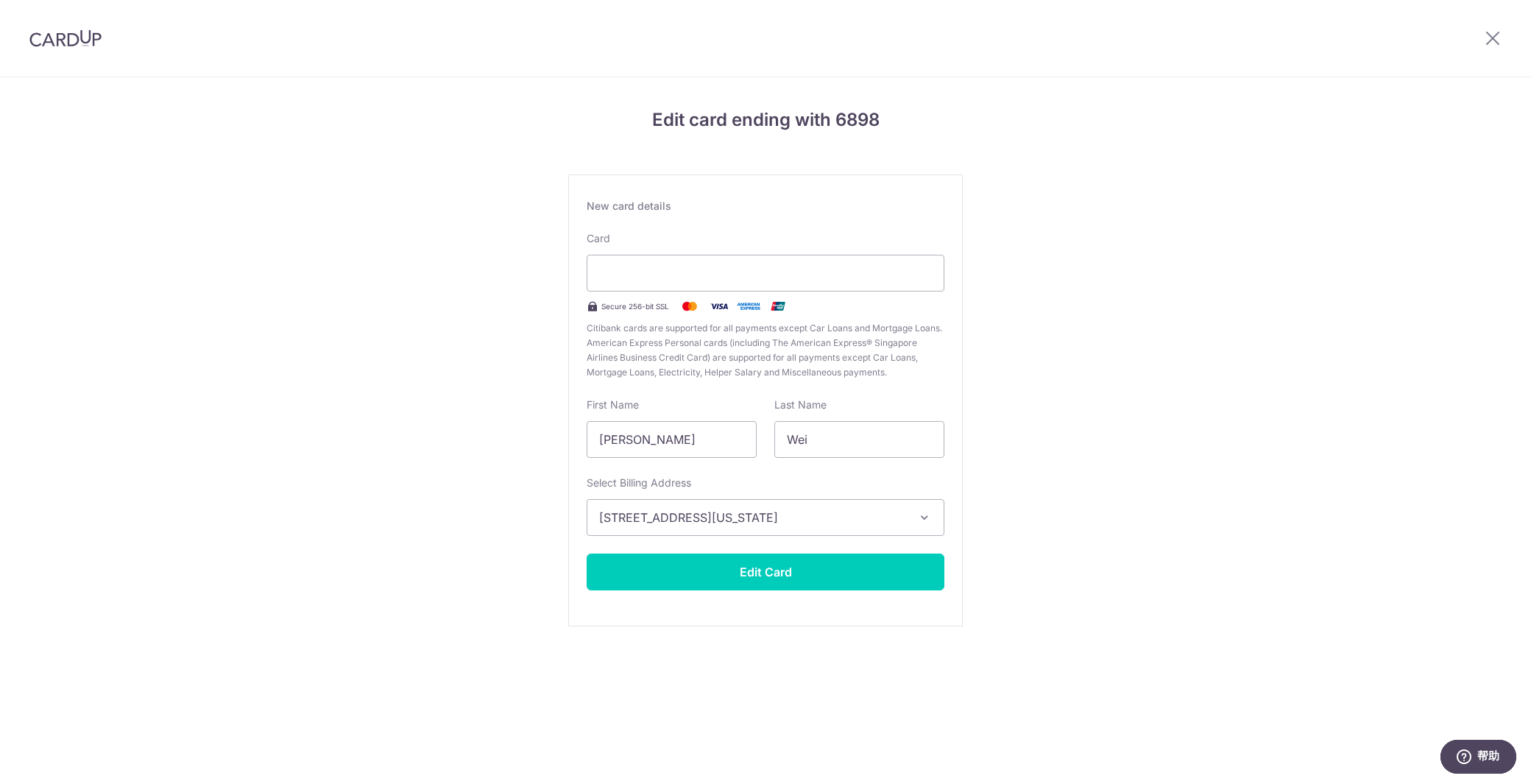
click at [1259, 262] on div "Edit card ending with 6898 New card details Card Secure 256-bit SSL Citibank ca…" at bounding box center [766, 387] width 1531 height 618
click at [1038, 473] on div "Edit card ending with 6898 New card details Card Secure 256-bit SSL Citibank ca…" at bounding box center [766, 387] width 1531 height 618
click at [917, 517] on icon "button" at bounding box center [924, 517] width 15 height 15
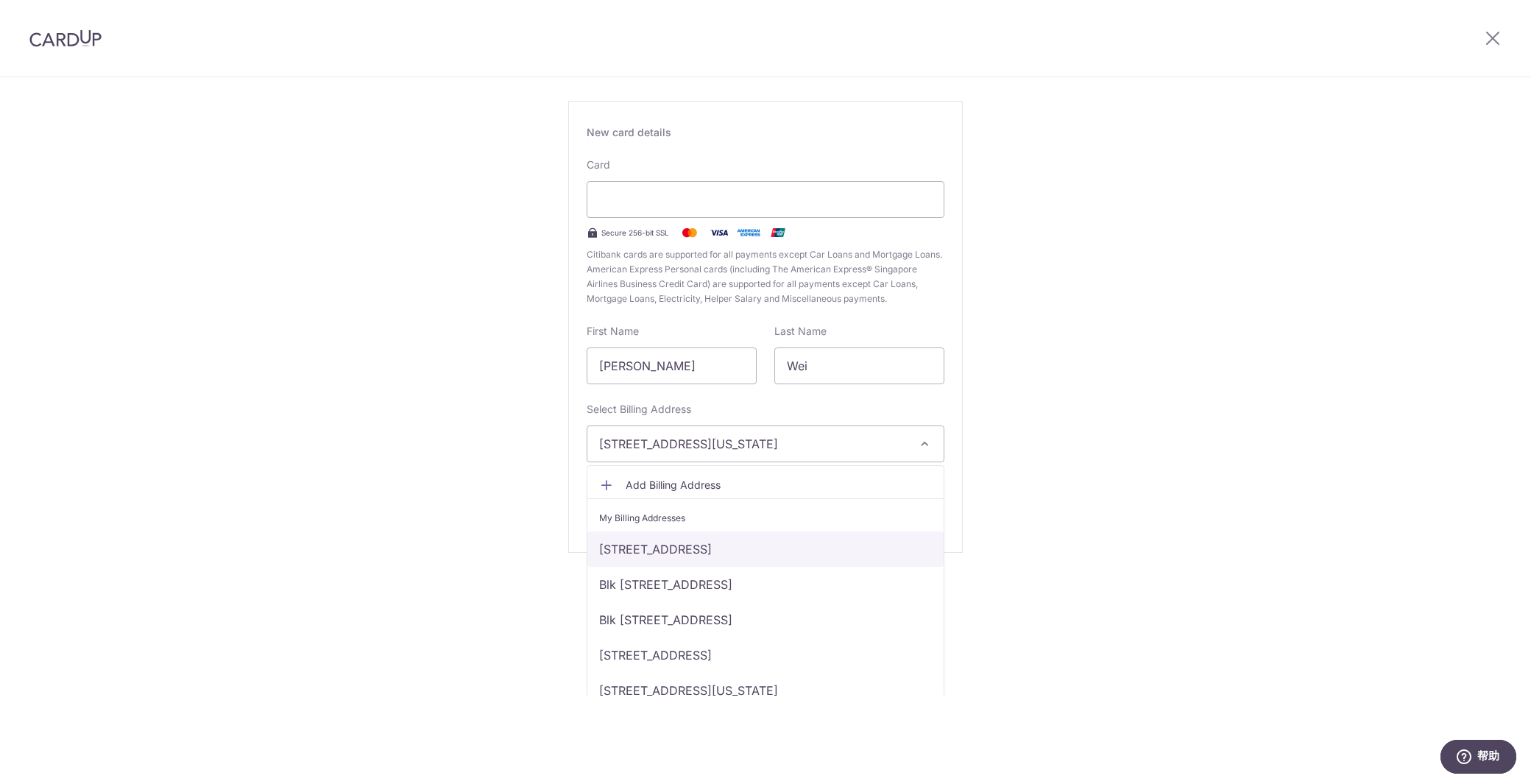
scroll to position [128, 0]
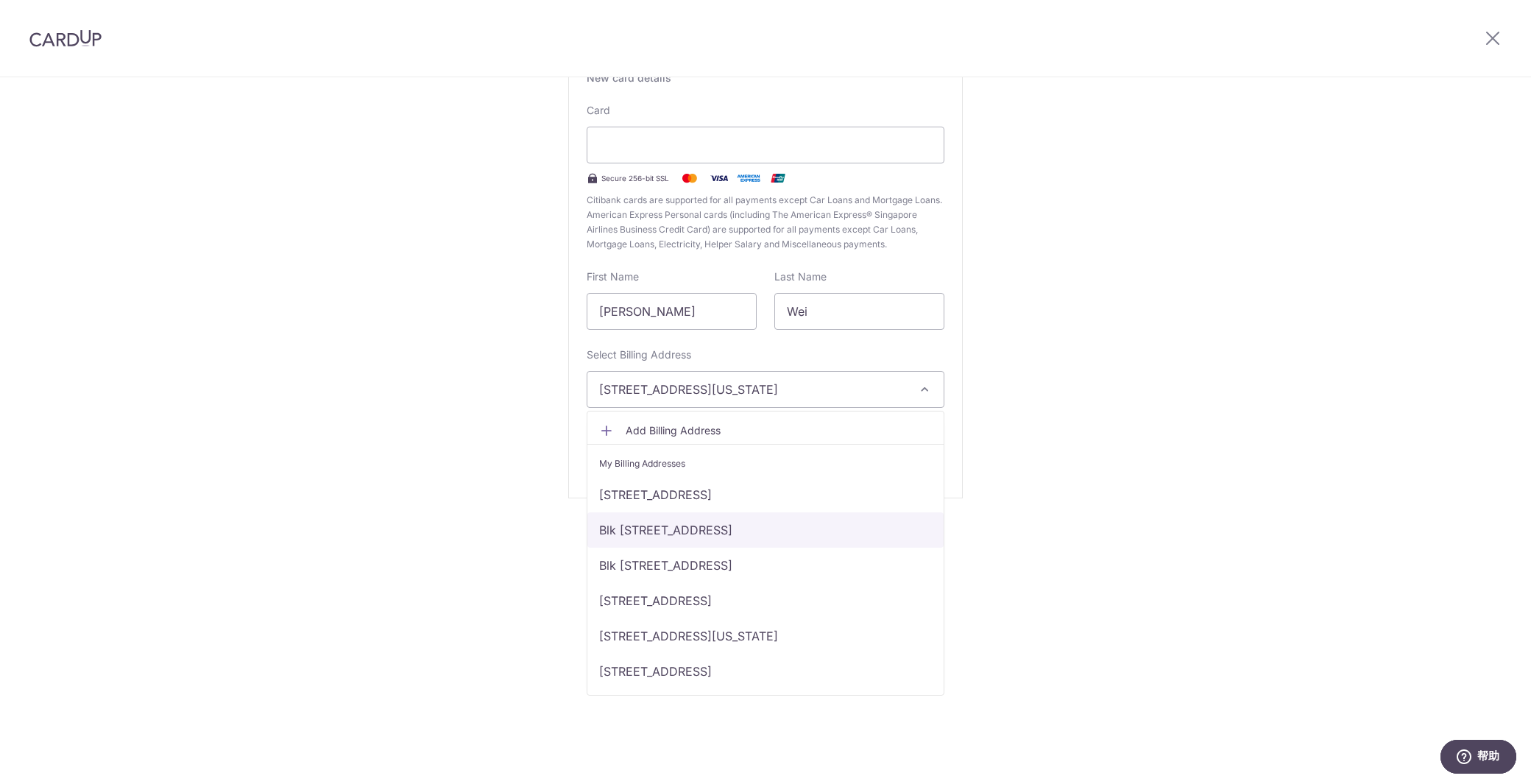
click at [781, 526] on link "Blk 819 JURONG WEST STREET 81, # 11-242, Singapore, Singapore-640817" at bounding box center [766, 530] width 356 height 35
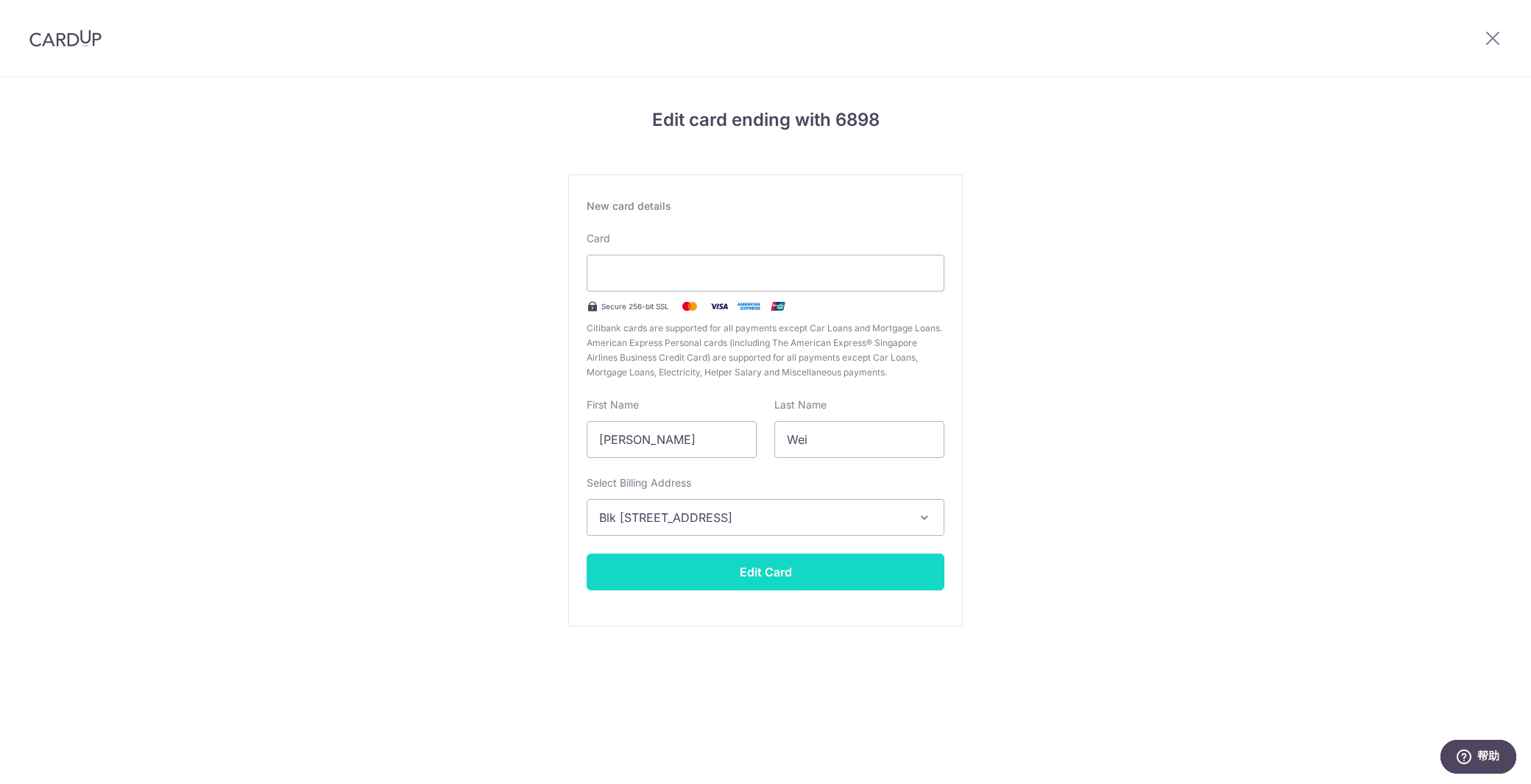
click at [781, 568] on button "Edit Card" at bounding box center [766, 572] width 358 height 37
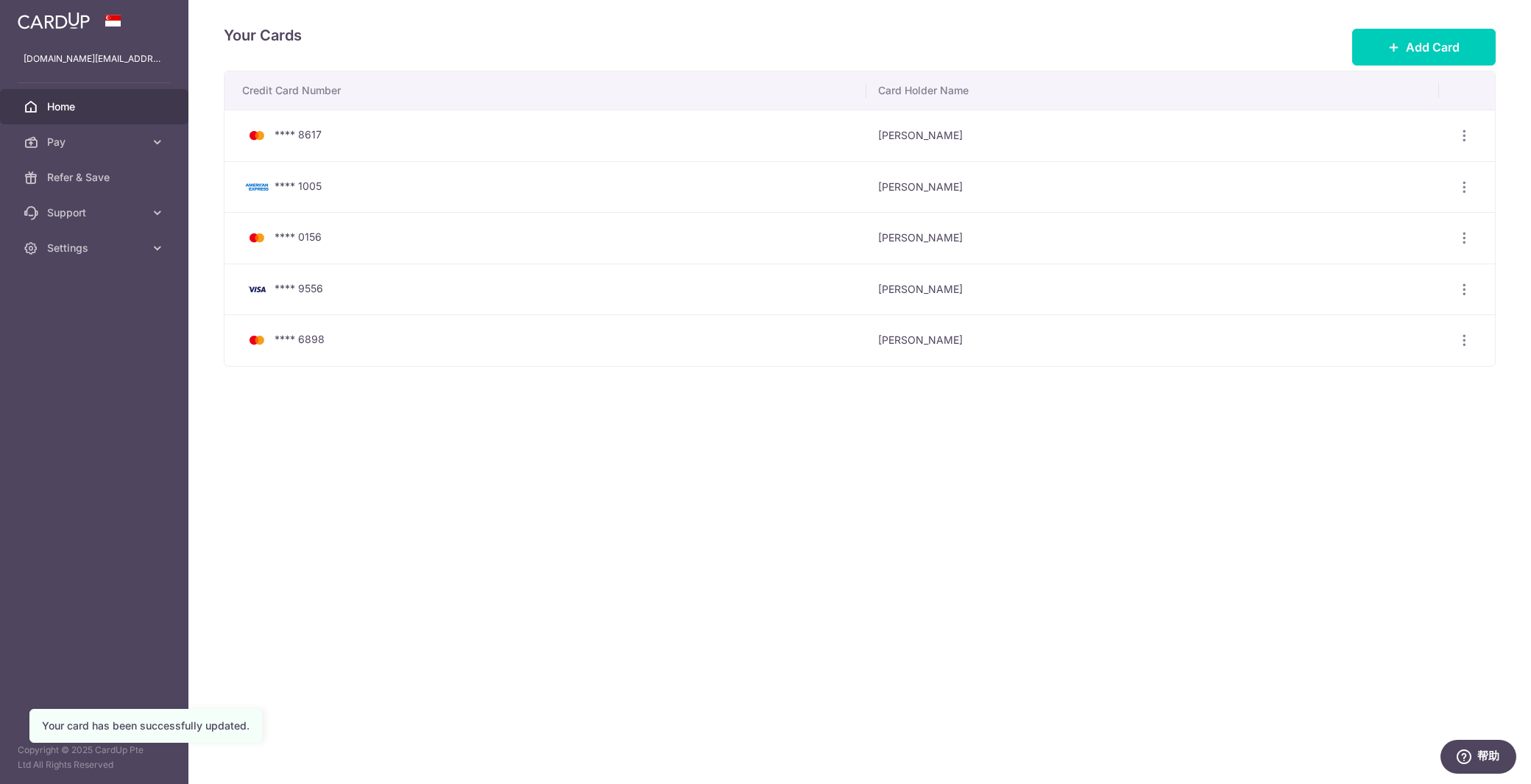
click at [87, 96] on link "Home" at bounding box center [94, 107] width 189 height 35
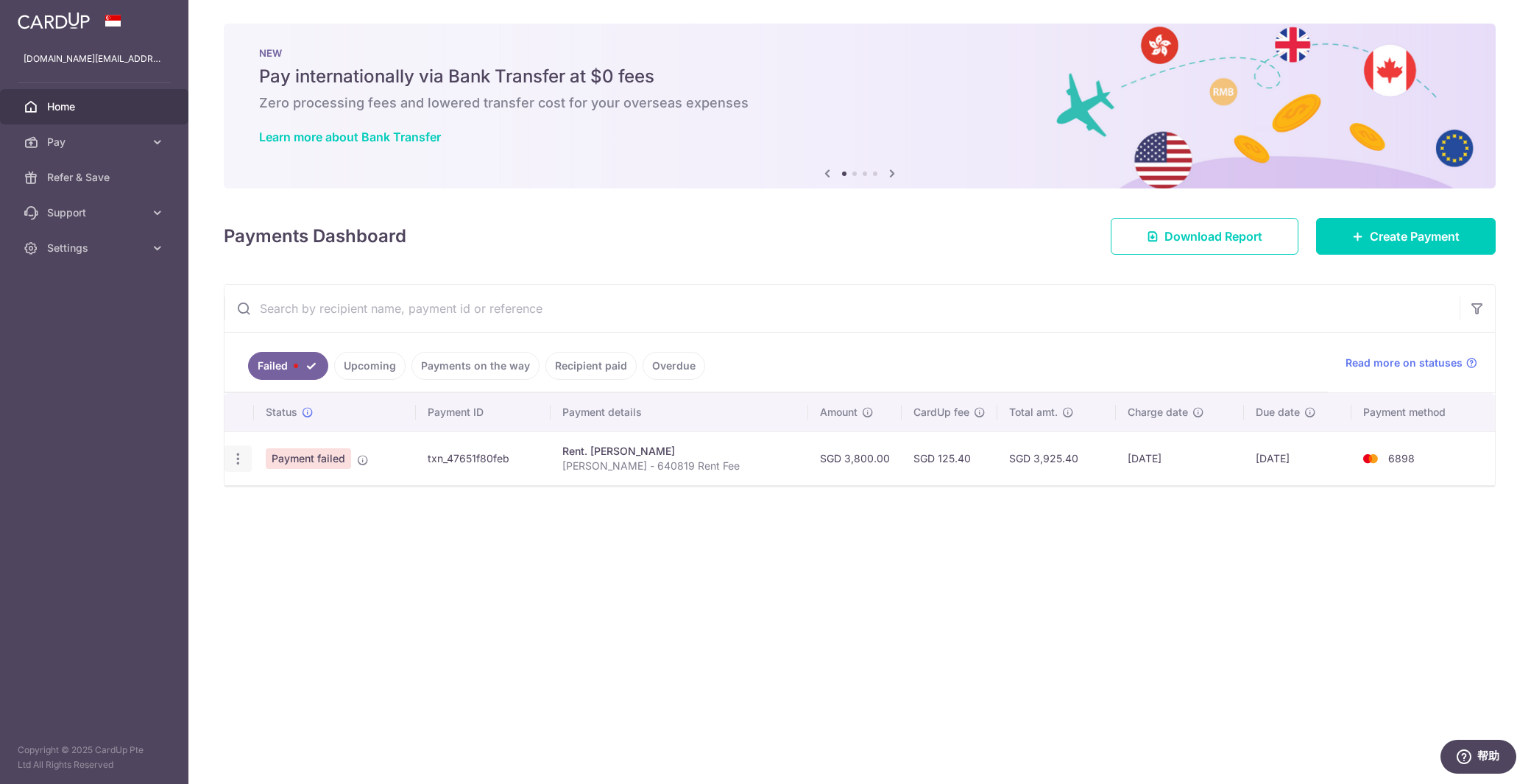
click at [242, 455] on icon "button" at bounding box center [239, 459] width 16 height 16
click at [290, 494] on span "Update payment" at bounding box center [316, 499] width 100 height 18
radio input "true"
type input "3,800.00"
type input "[PERSON_NAME] - 640819 Rent Fee"
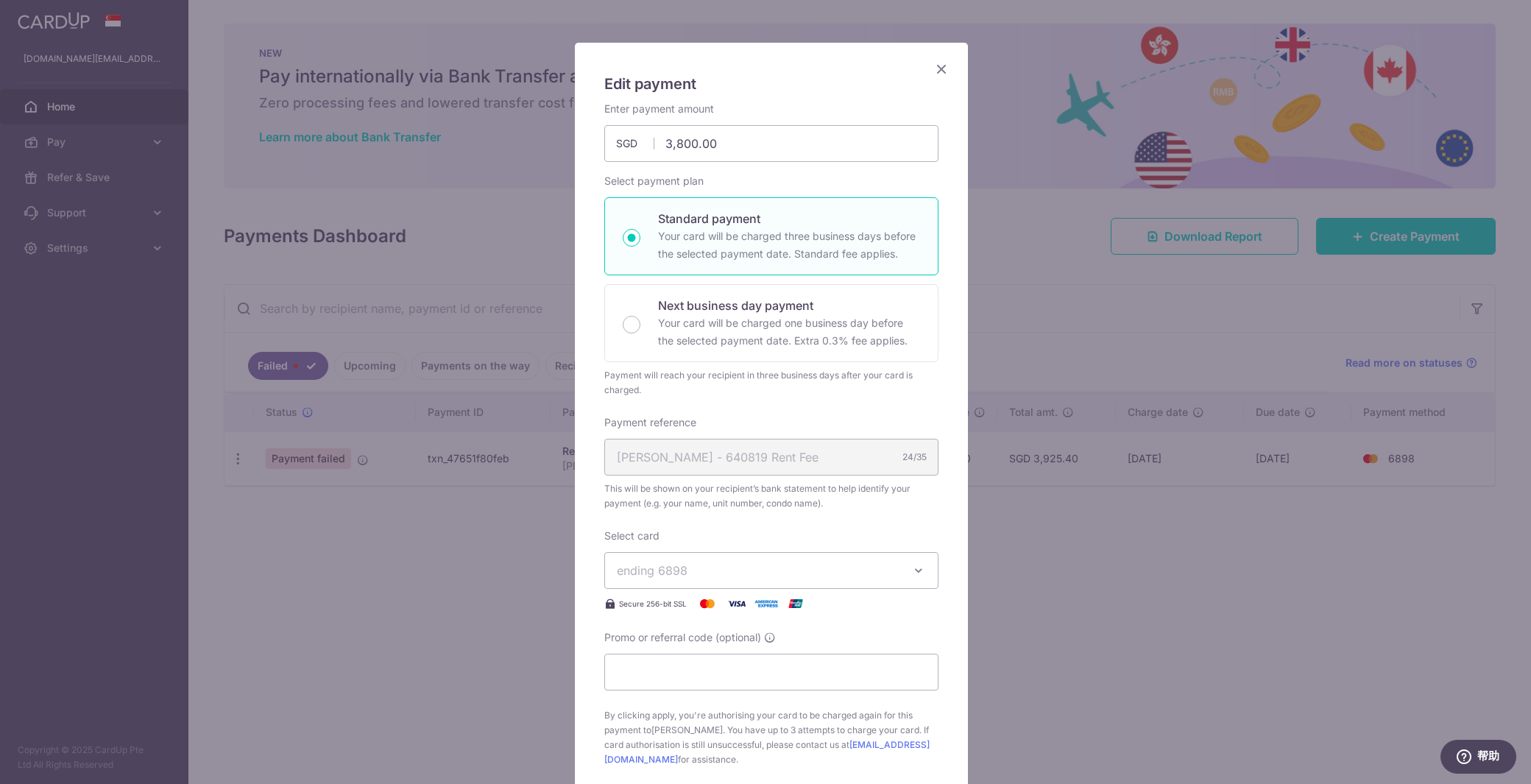
scroll to position [147, 0]
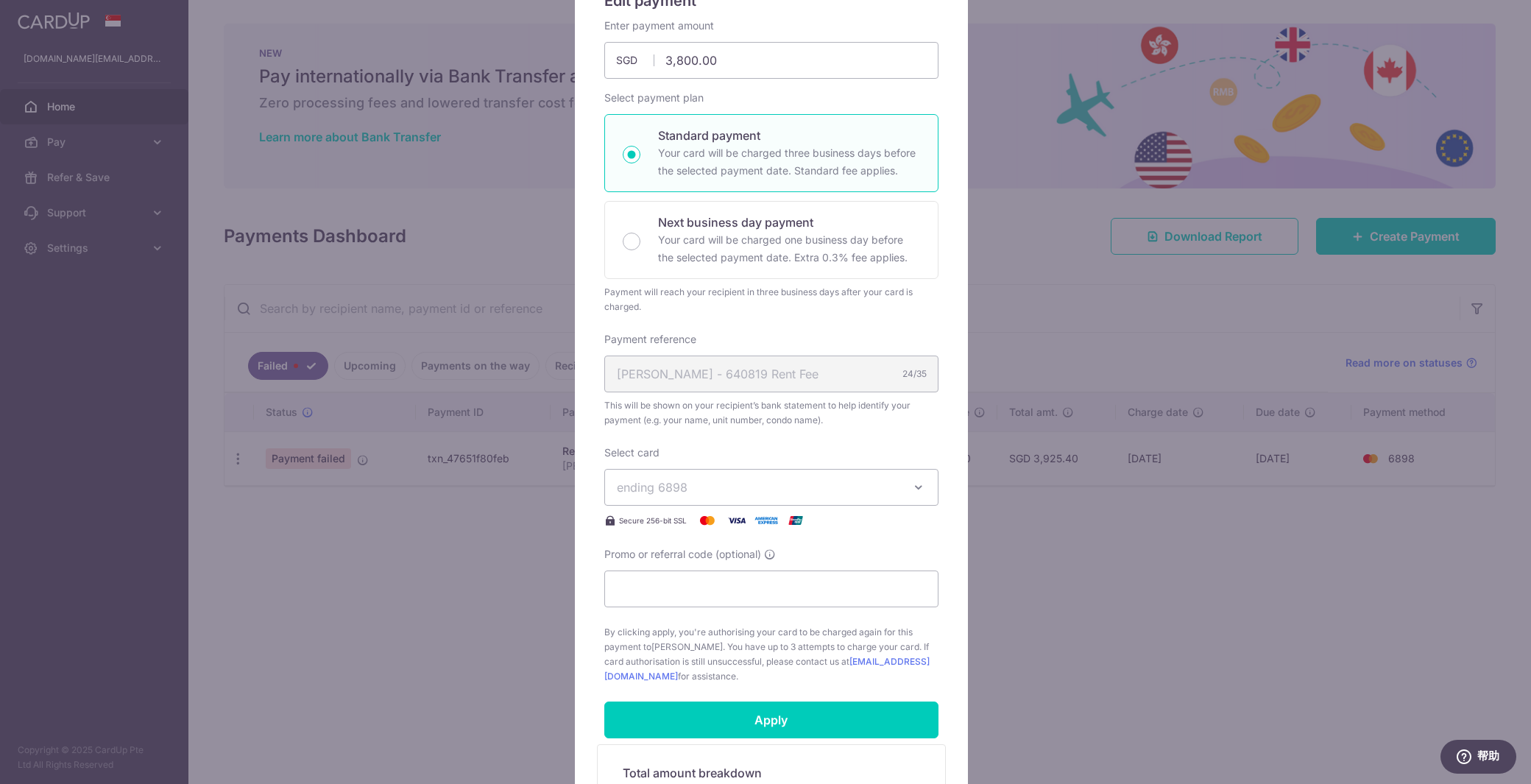
click at [917, 489] on icon "button" at bounding box center [918, 487] width 15 height 15
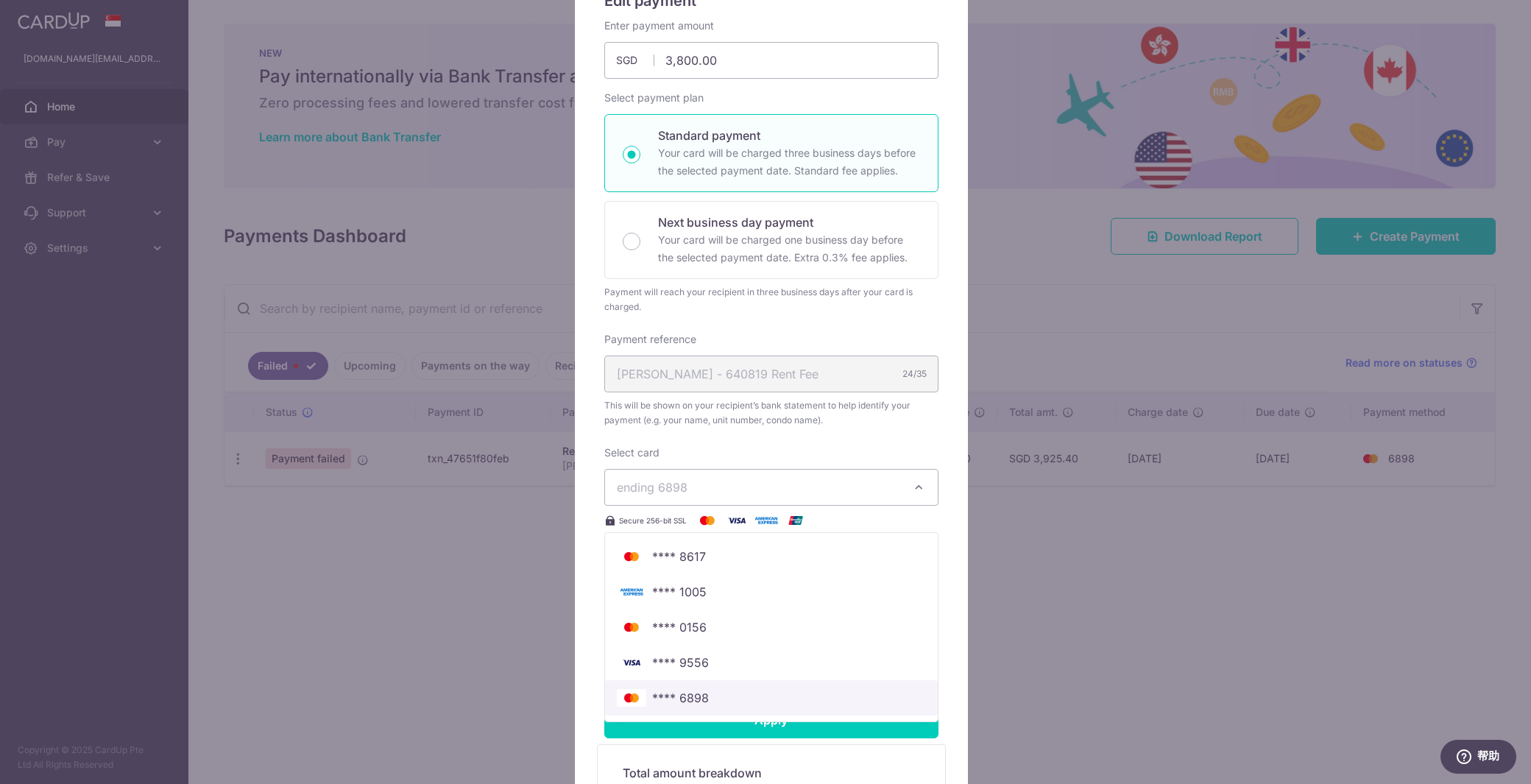
click at [764, 696] on span "**** 6898" at bounding box center [771, 698] width 309 height 18
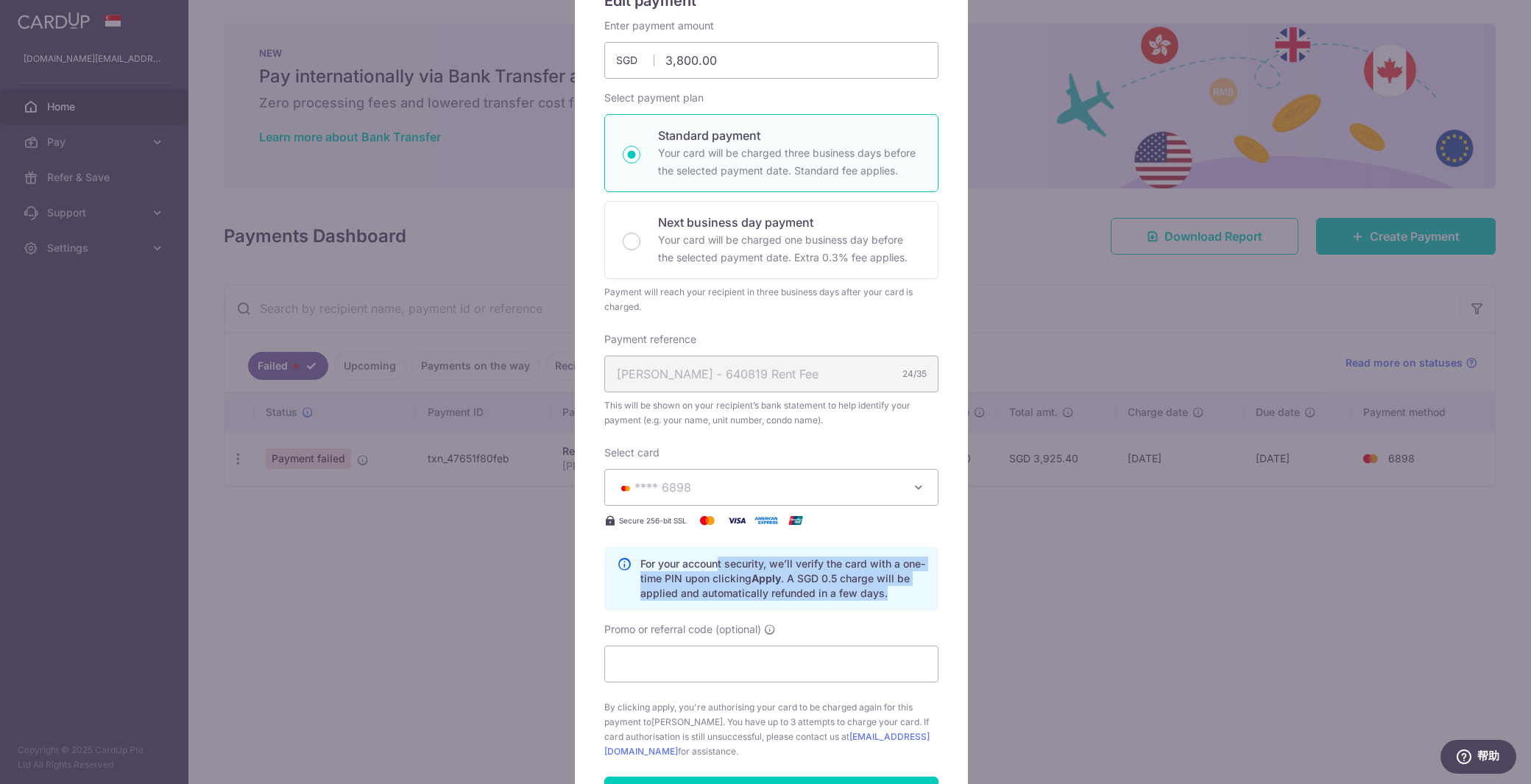
drag, startPoint x: 633, startPoint y: 558, endPoint x: 889, endPoint y: 595, distance: 258.7
click at [889, 595] on p "For your account security, we’ll verify the card with a one-time PIN upon click…" at bounding box center [783, 579] width 285 height 44
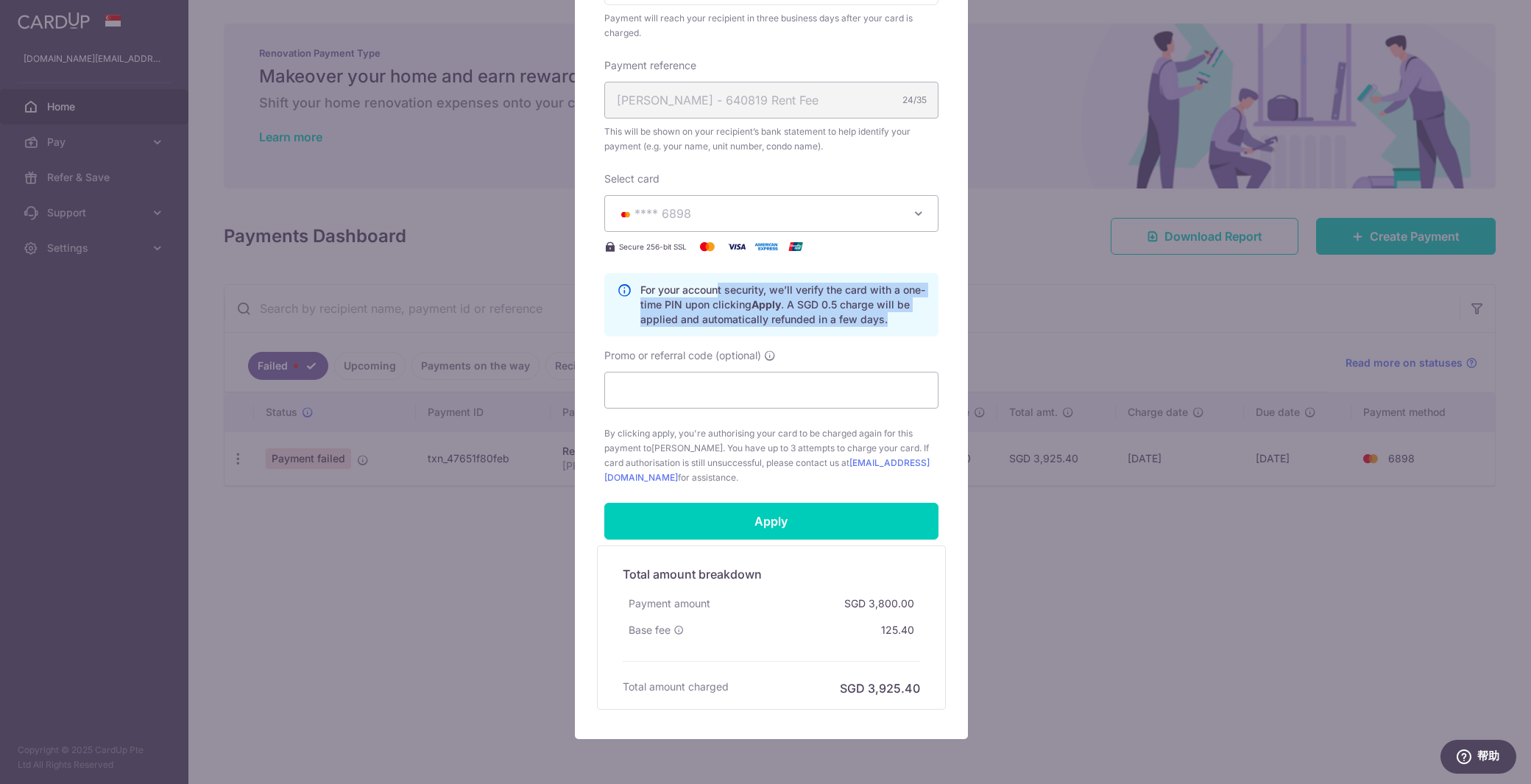
scroll to position [441, 0]
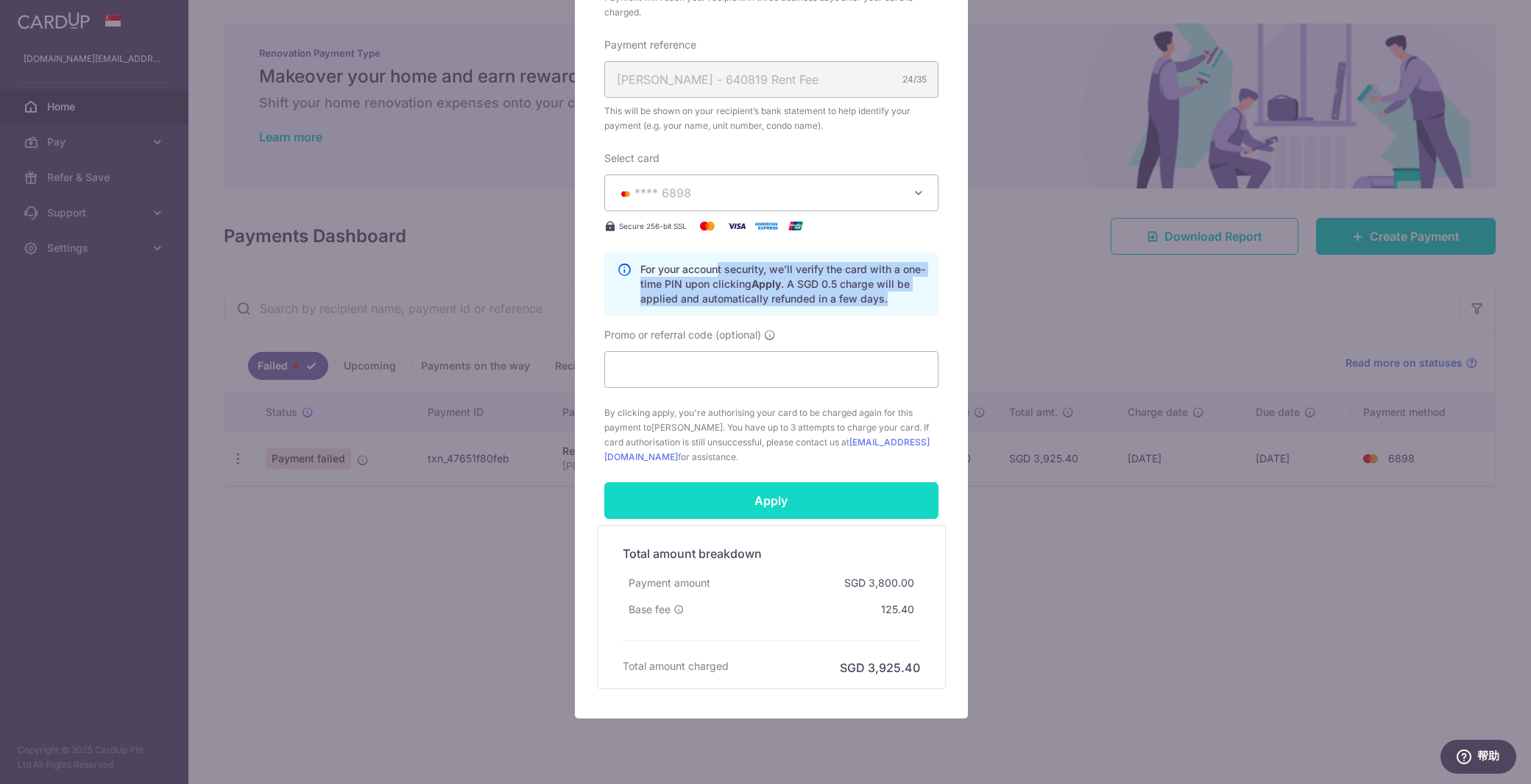
click at [770, 496] on input "Apply" at bounding box center [771, 500] width 334 height 37
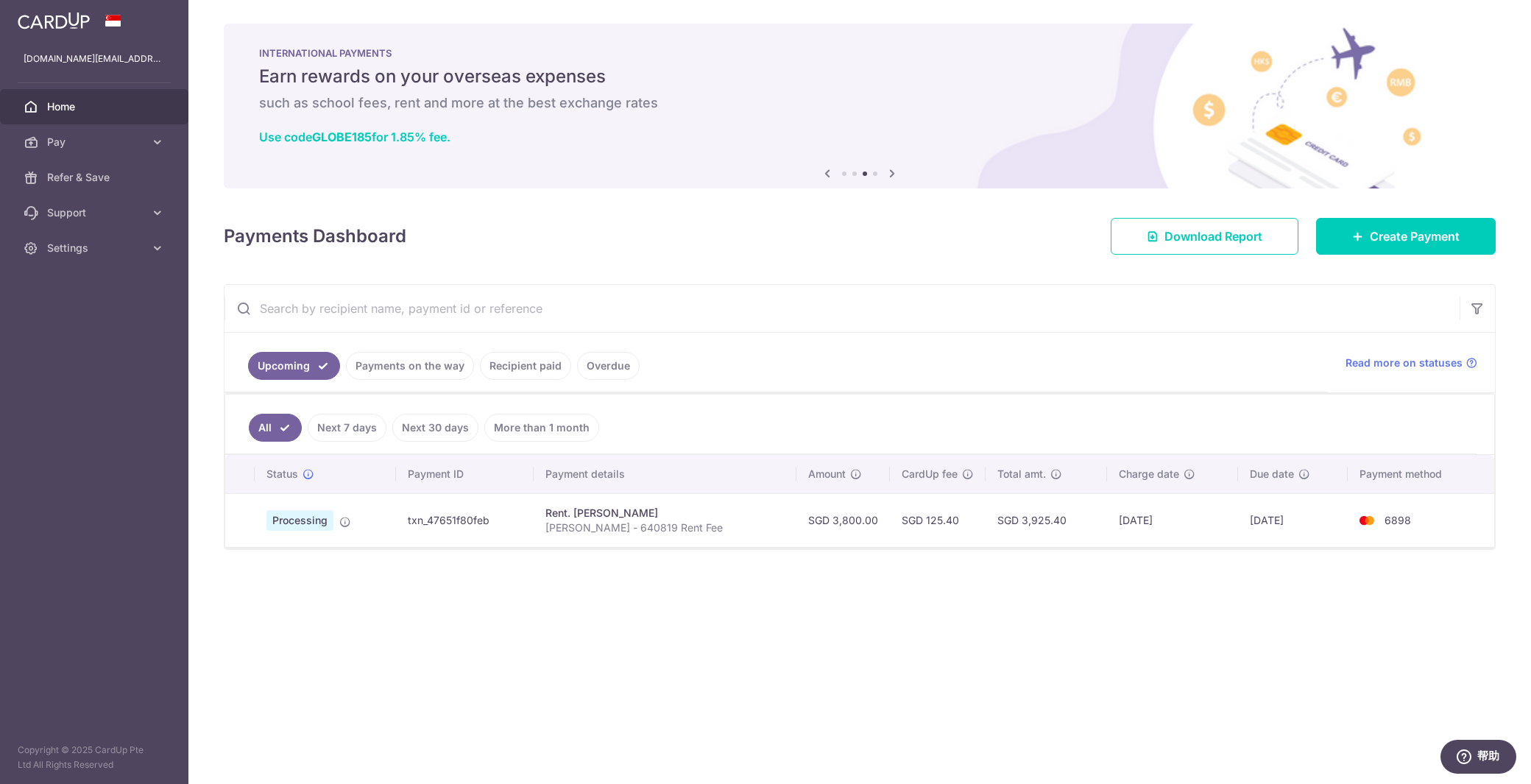
click at [665, 669] on div "× Pause Schedule Pause all future payments in this series Pause just this one p…" at bounding box center [860, 392] width 1342 height 784
